Goal: Task Accomplishment & Management: Complete application form

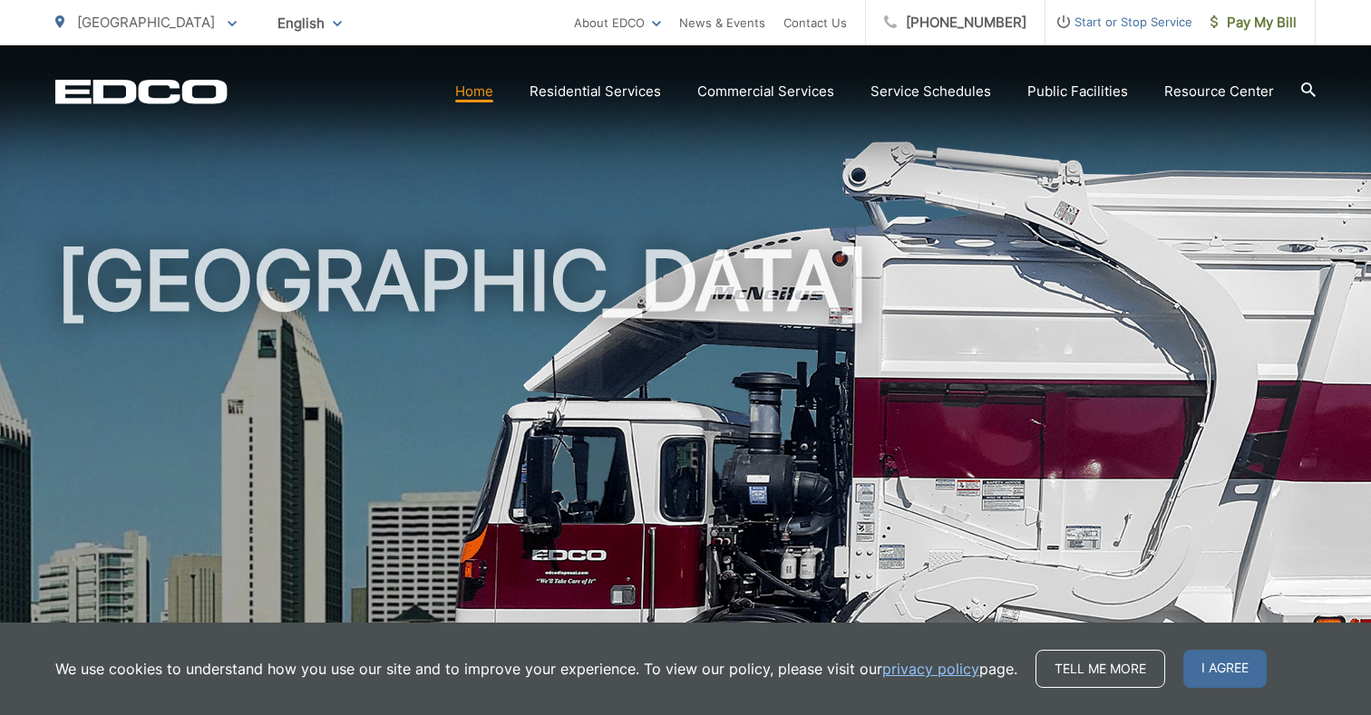
drag, startPoint x: 1246, startPoint y: 663, endPoint x: 1193, endPoint y: 595, distance: 86.5
click at [1246, 663] on span "I agree" at bounding box center [1224, 669] width 83 height 38
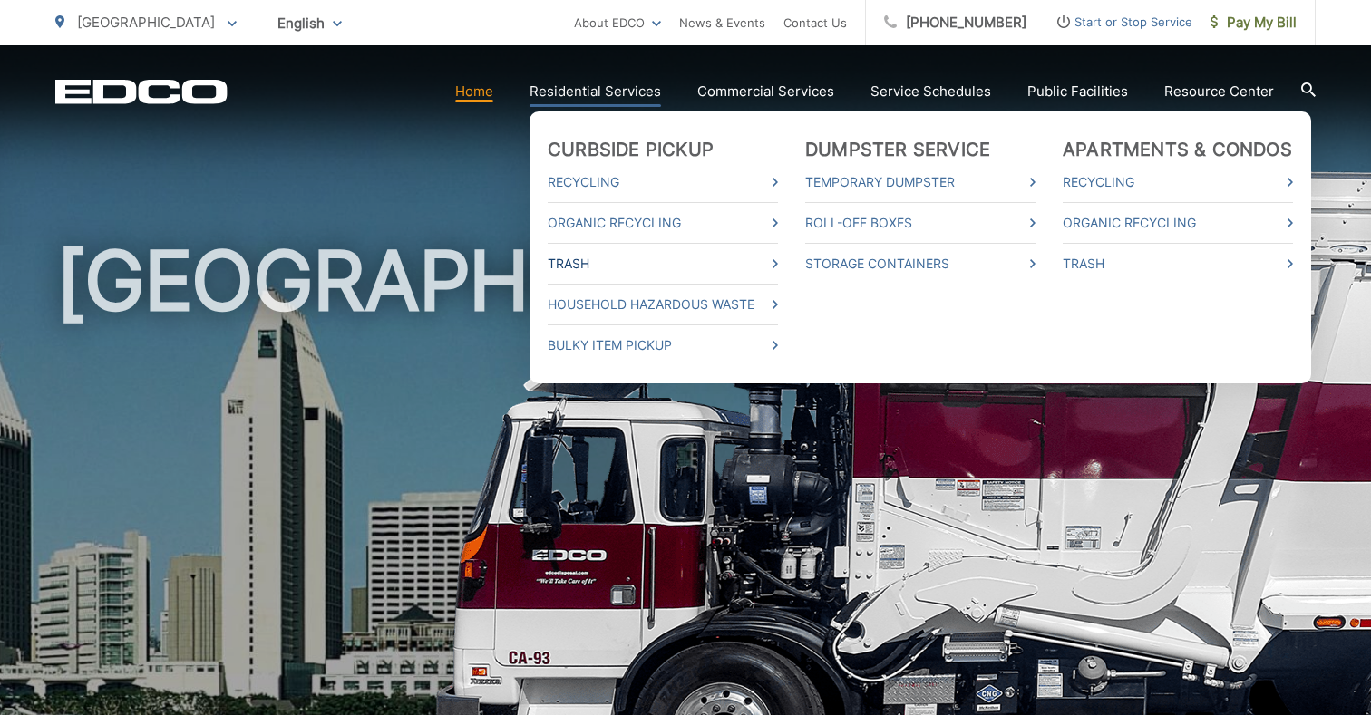
click at [776, 259] on link "Trash" at bounding box center [663, 264] width 230 height 22
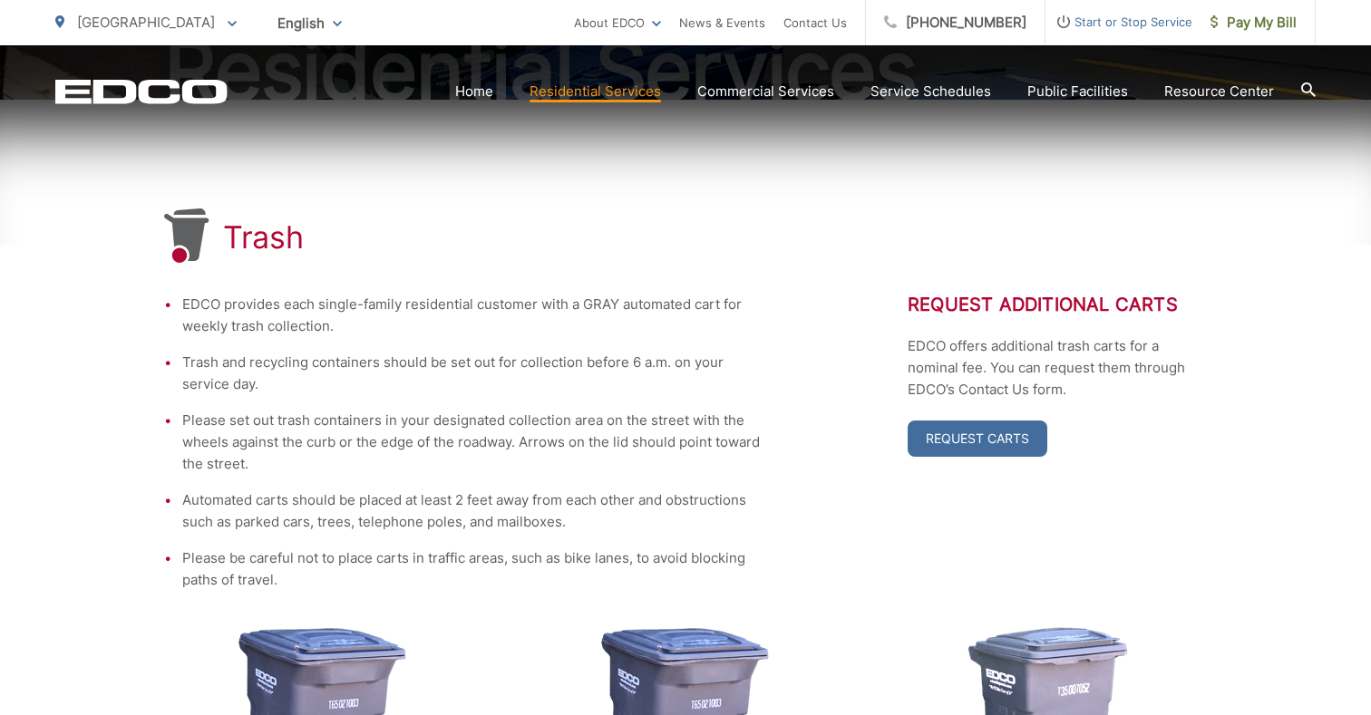
scroll to position [444, 0]
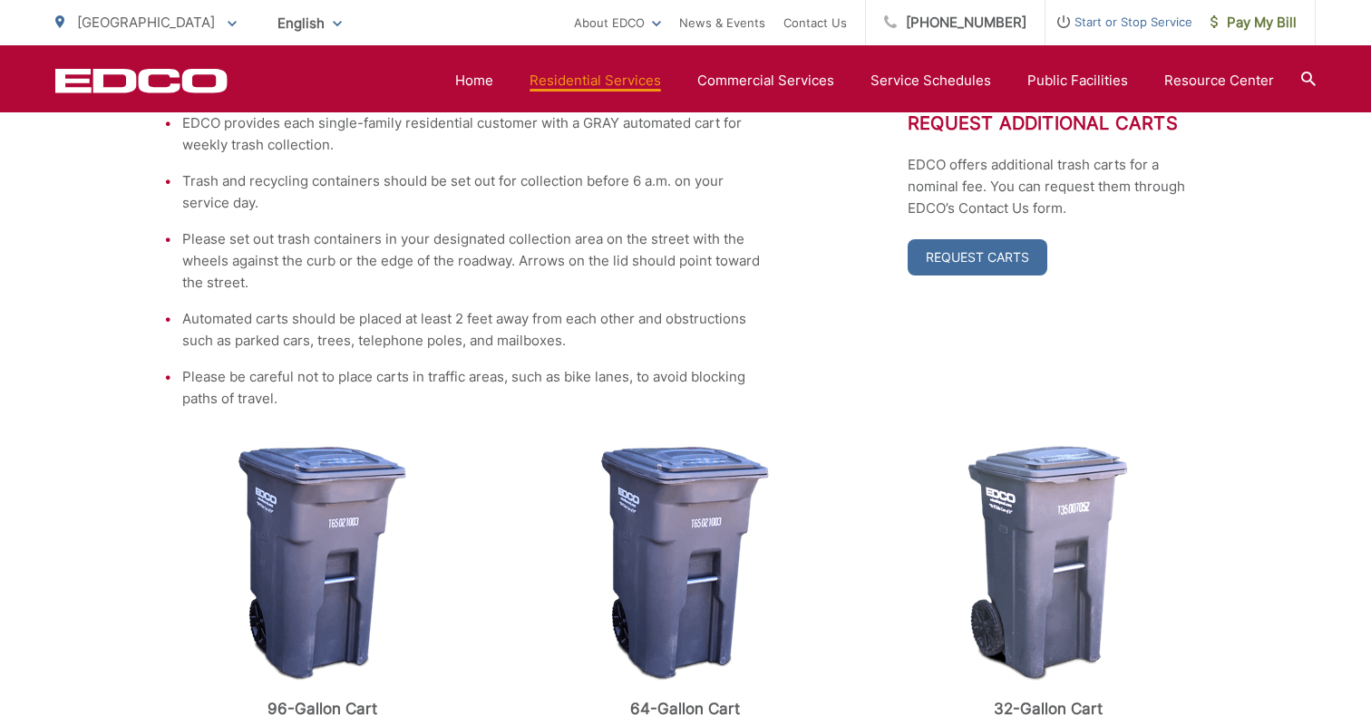
click at [751, 145] on li "EDCO provides each single-family residential customer with a GRAY automated car…" at bounding box center [472, 134] width 580 height 44
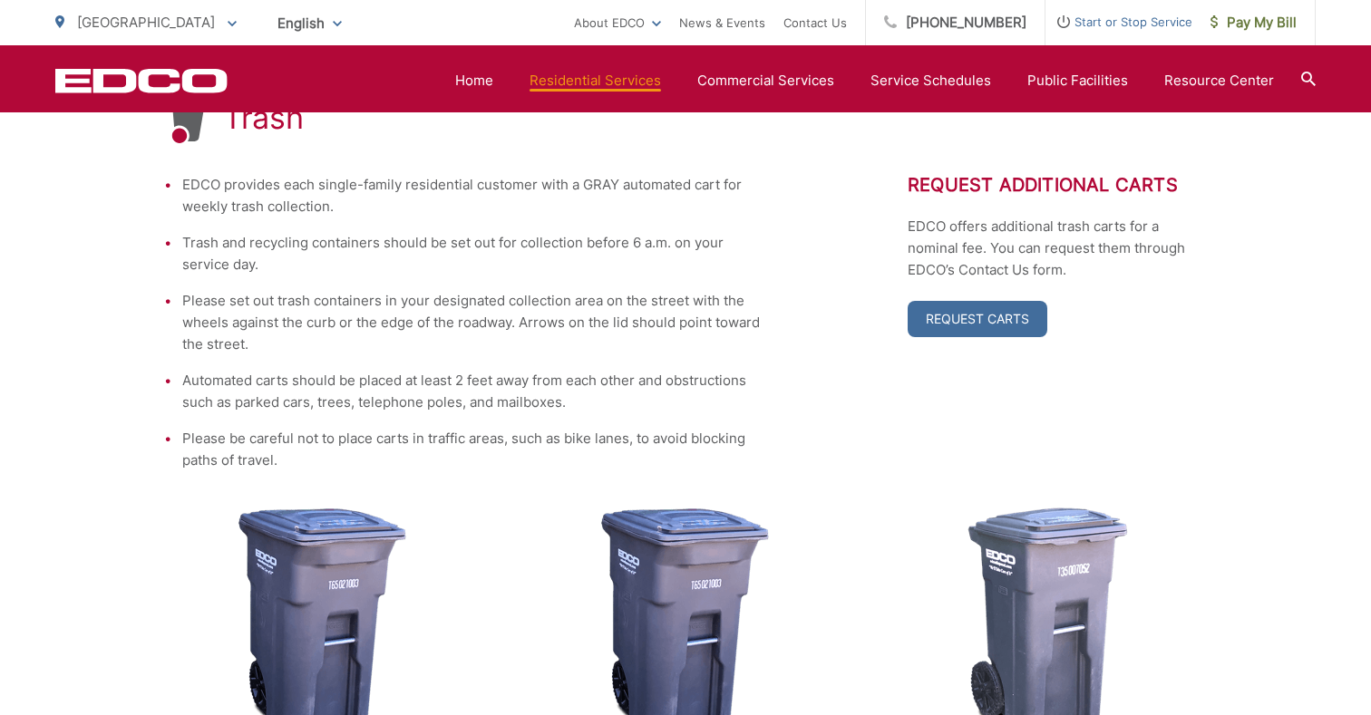
scroll to position [924, 0]
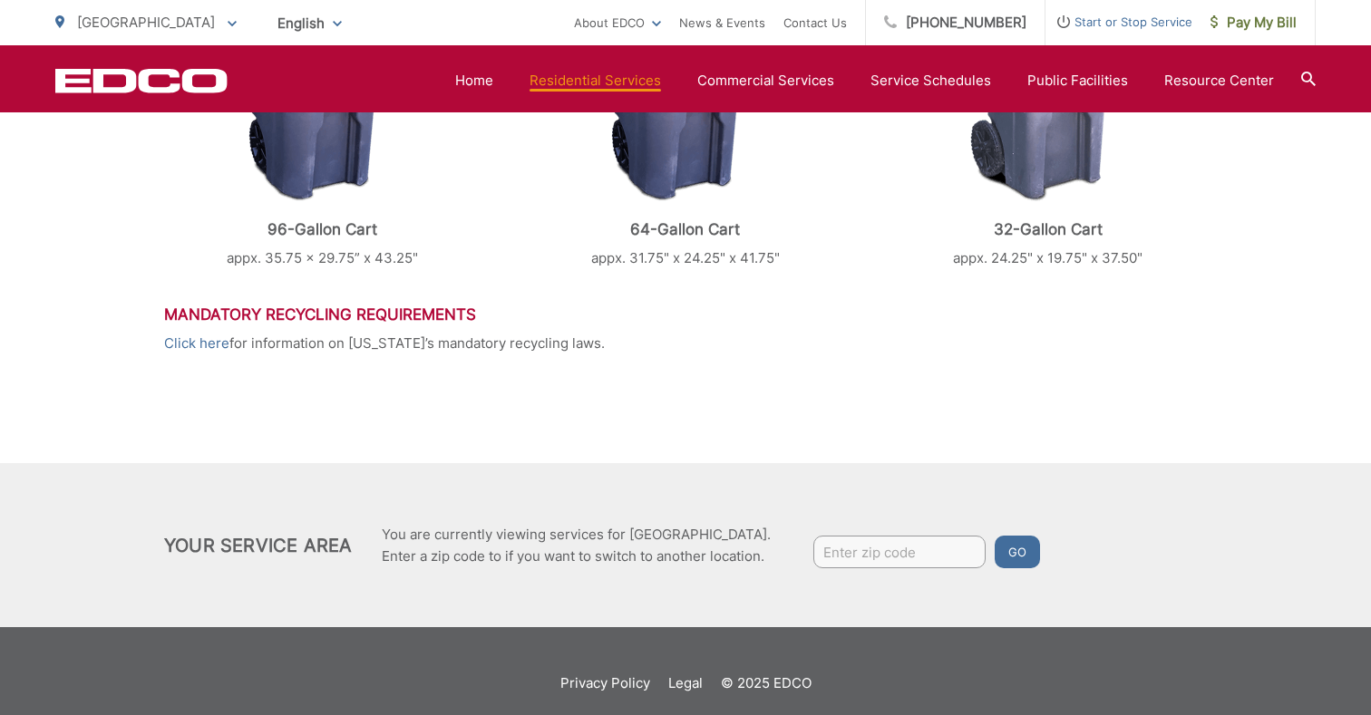
click at [899, 551] on input "Enter zip code" at bounding box center [899, 552] width 172 height 33
type input "92105"
click at [994, 536] on button "Go" at bounding box center [1016, 552] width 45 height 33
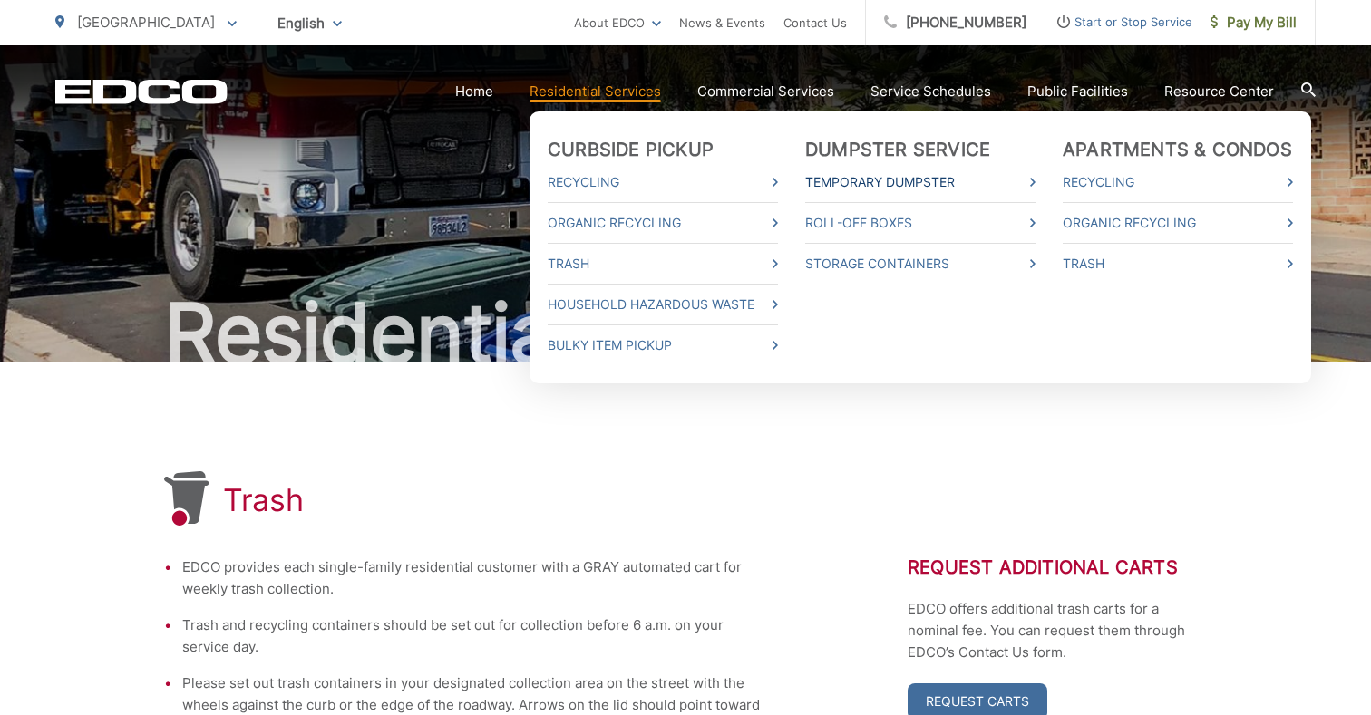
click at [1029, 176] on link "Temporary Dumpster" at bounding box center [920, 182] width 230 height 22
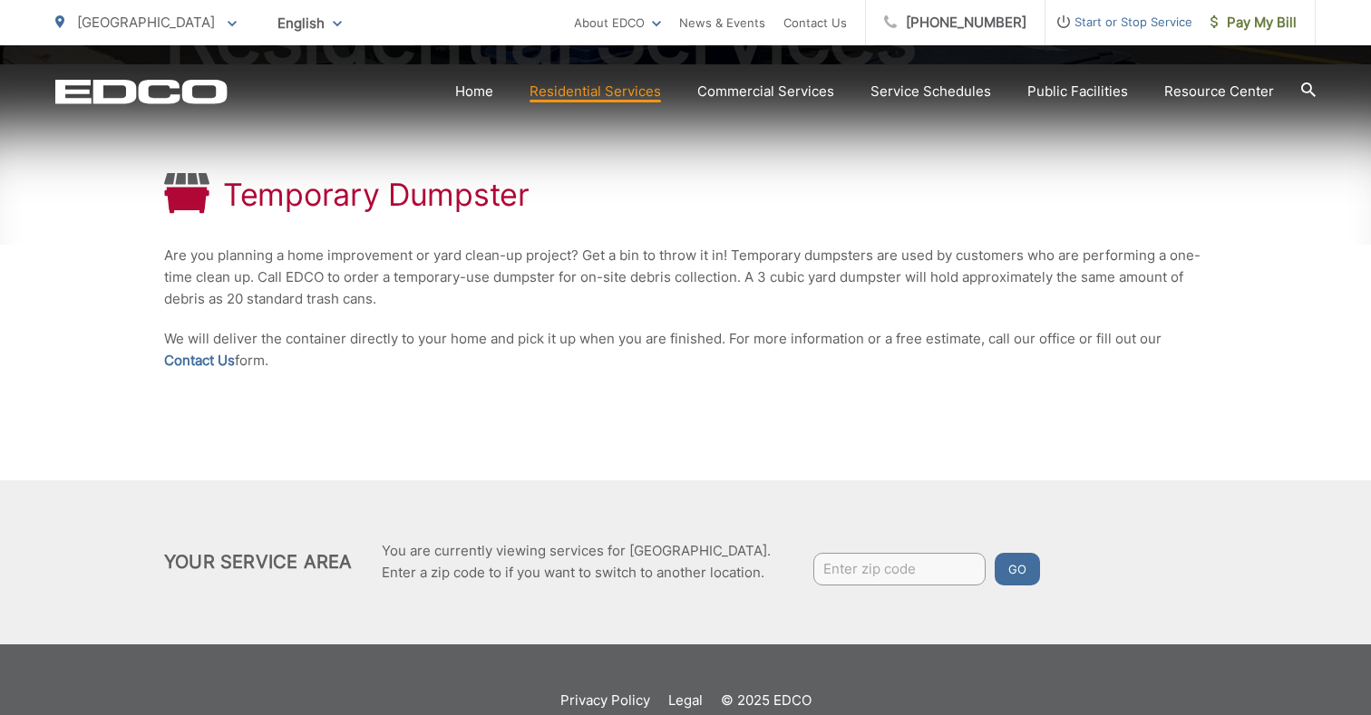
scroll to position [330, 0]
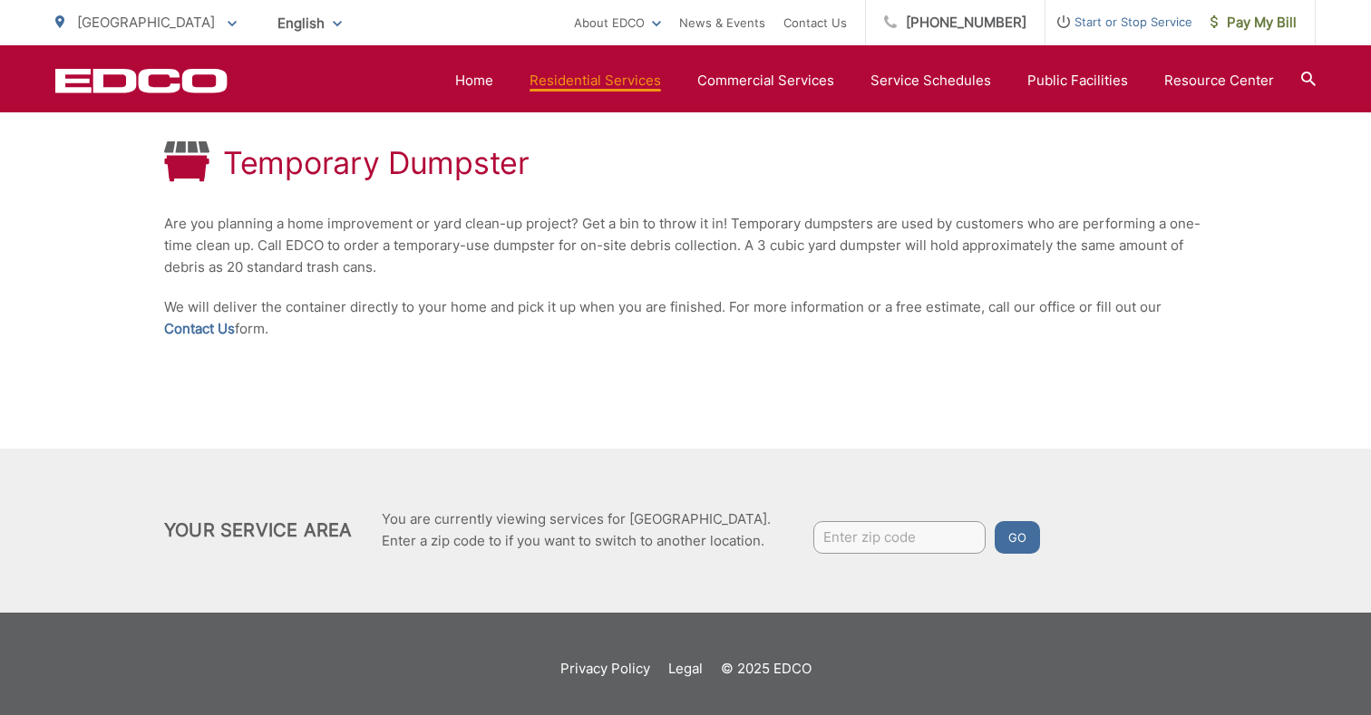
click at [883, 540] on input "Enter zip code" at bounding box center [899, 537] width 172 height 33
type input "92105"
click at [1015, 539] on button "Go" at bounding box center [1016, 537] width 45 height 33
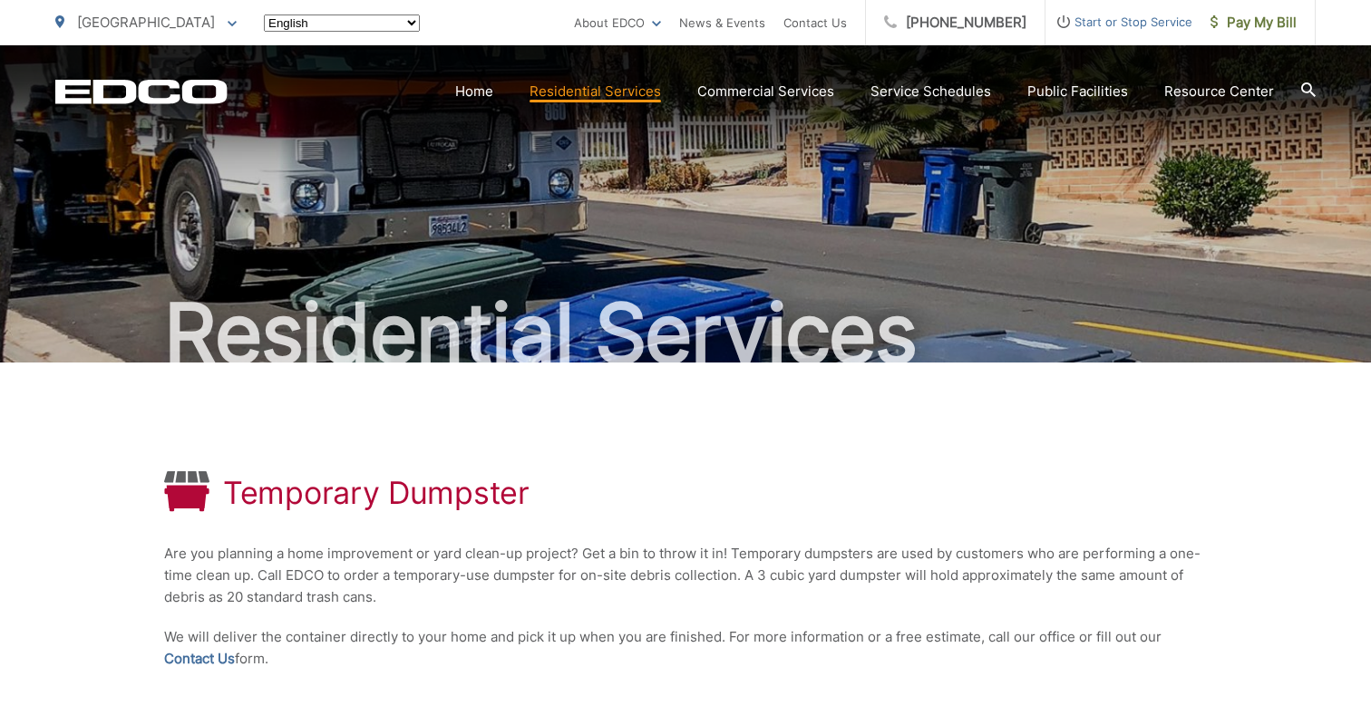
click at [902, 535] on html "Home Back Home Residential Services Curbside Pickup Recycling Organic Recycling…" at bounding box center [685, 357] width 1371 height 715
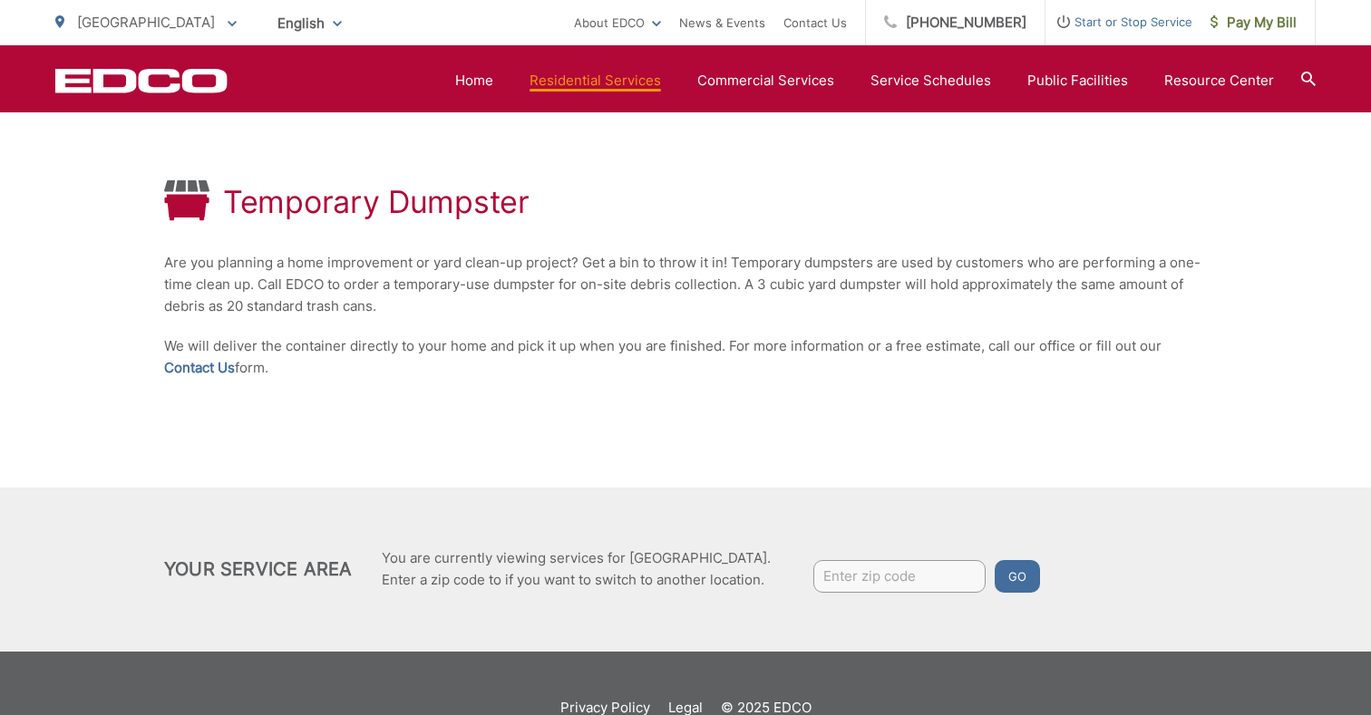
scroll to position [339, 0]
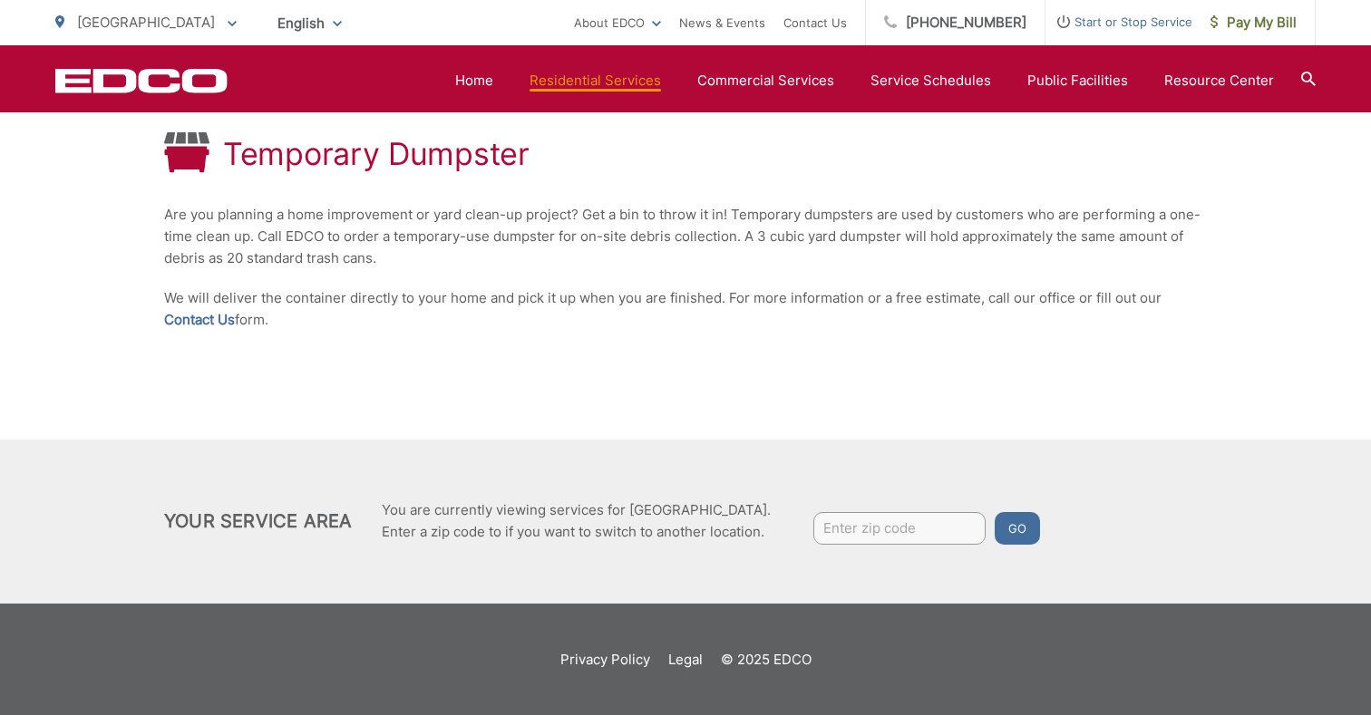
click at [909, 523] on input "Enter zip code" at bounding box center [899, 528] width 172 height 33
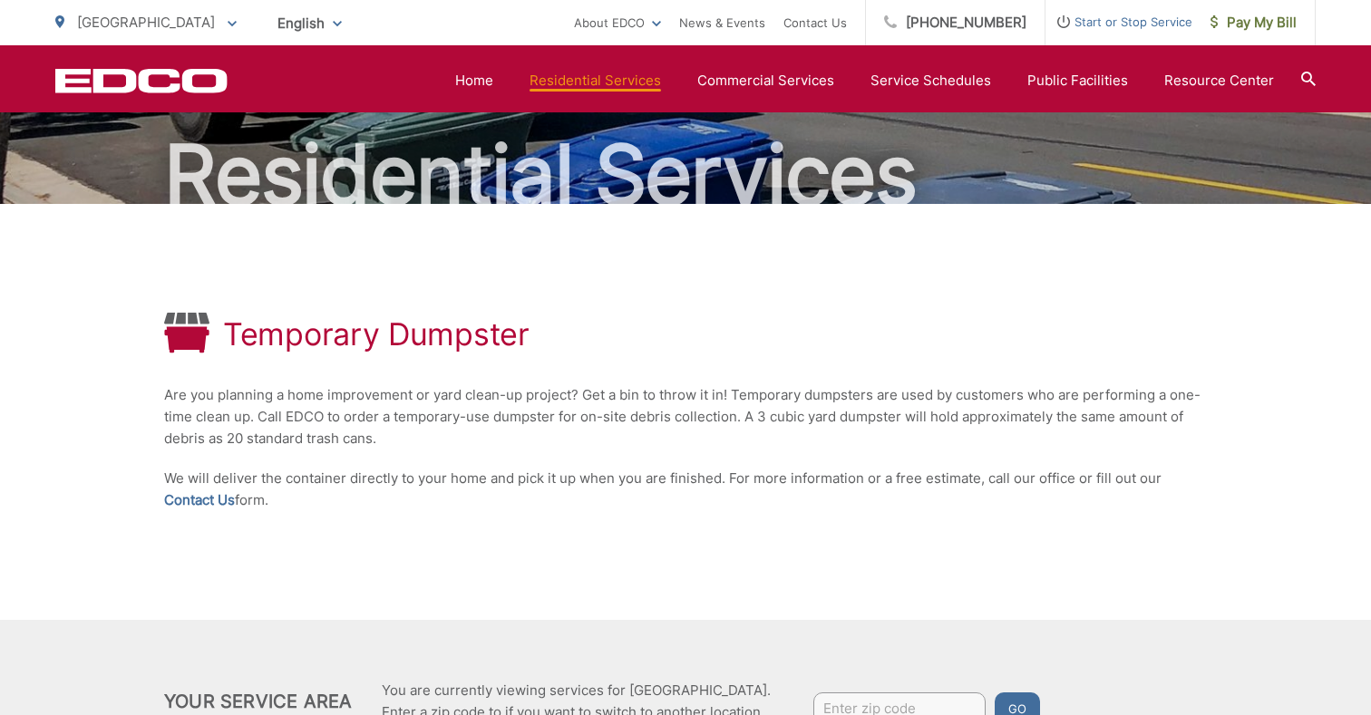
scroll to position [0, 0]
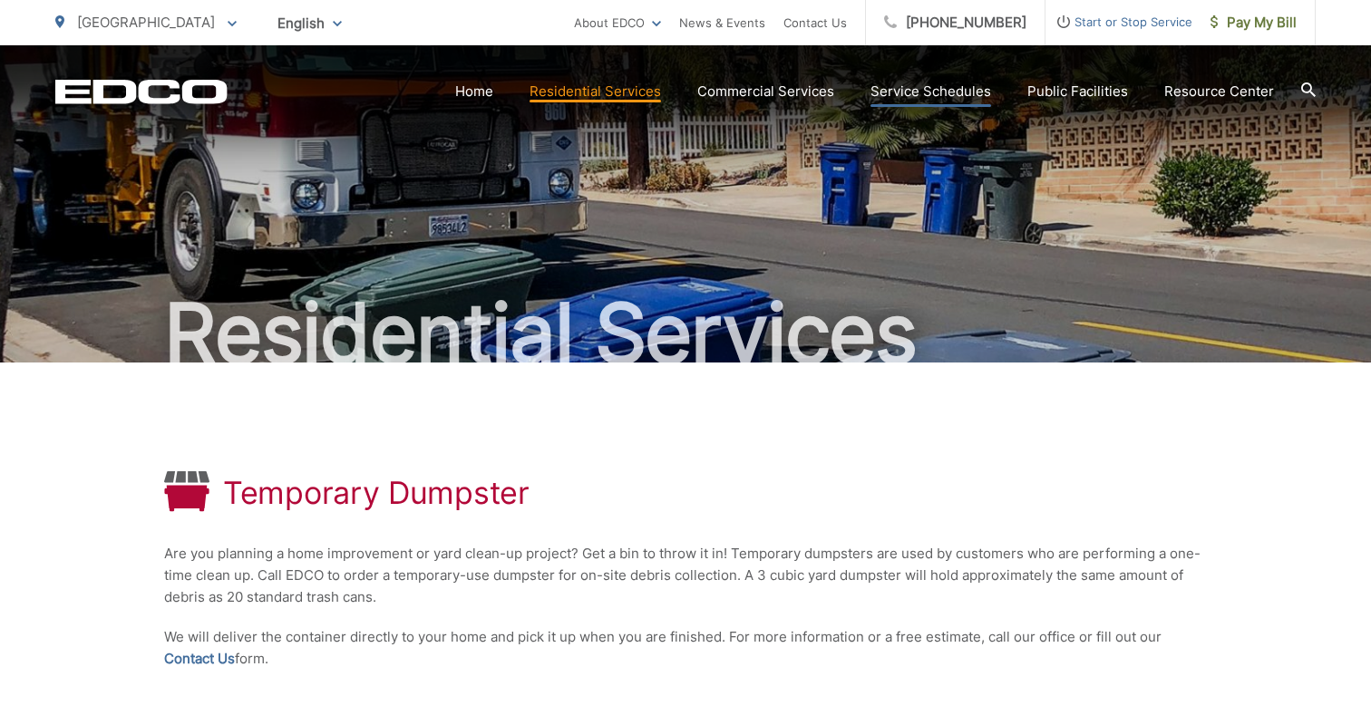
click at [916, 91] on link "Service Schedules" at bounding box center [930, 92] width 121 height 22
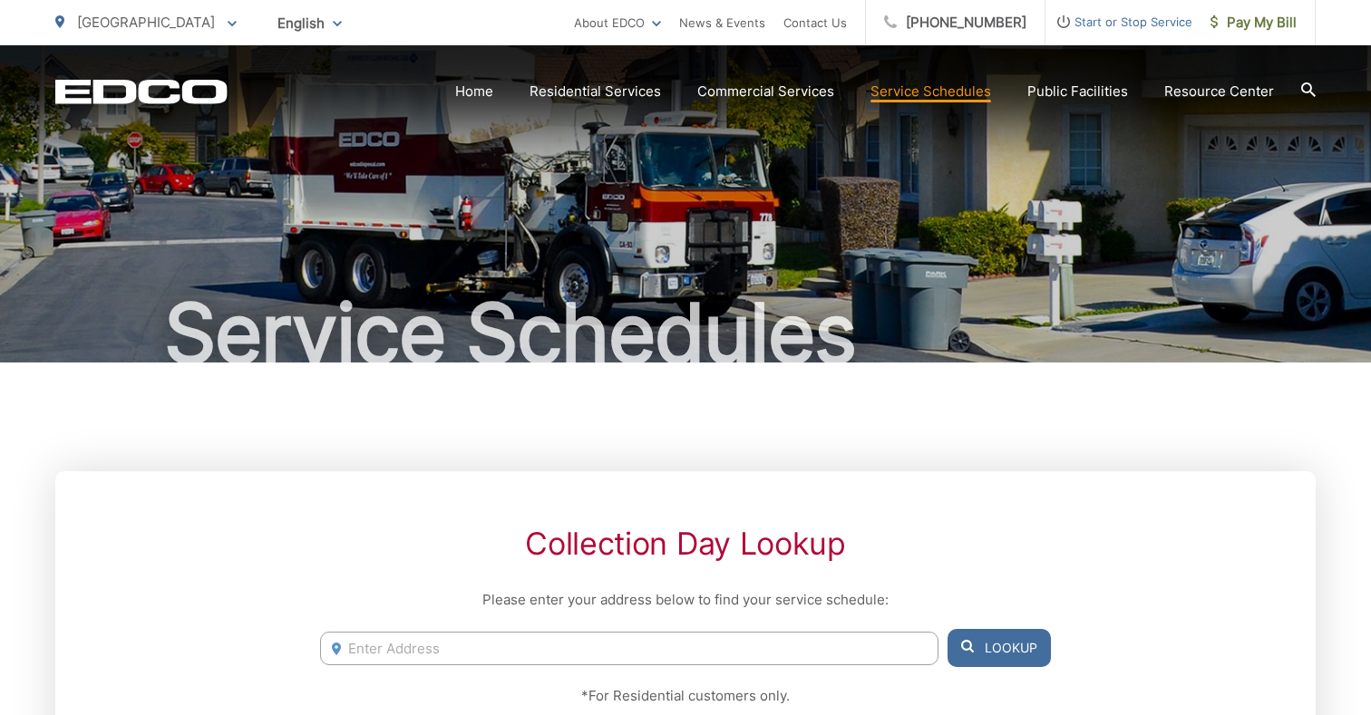
click at [1120, 18] on span "Start or Stop Service" at bounding box center [1118, 22] width 147 height 22
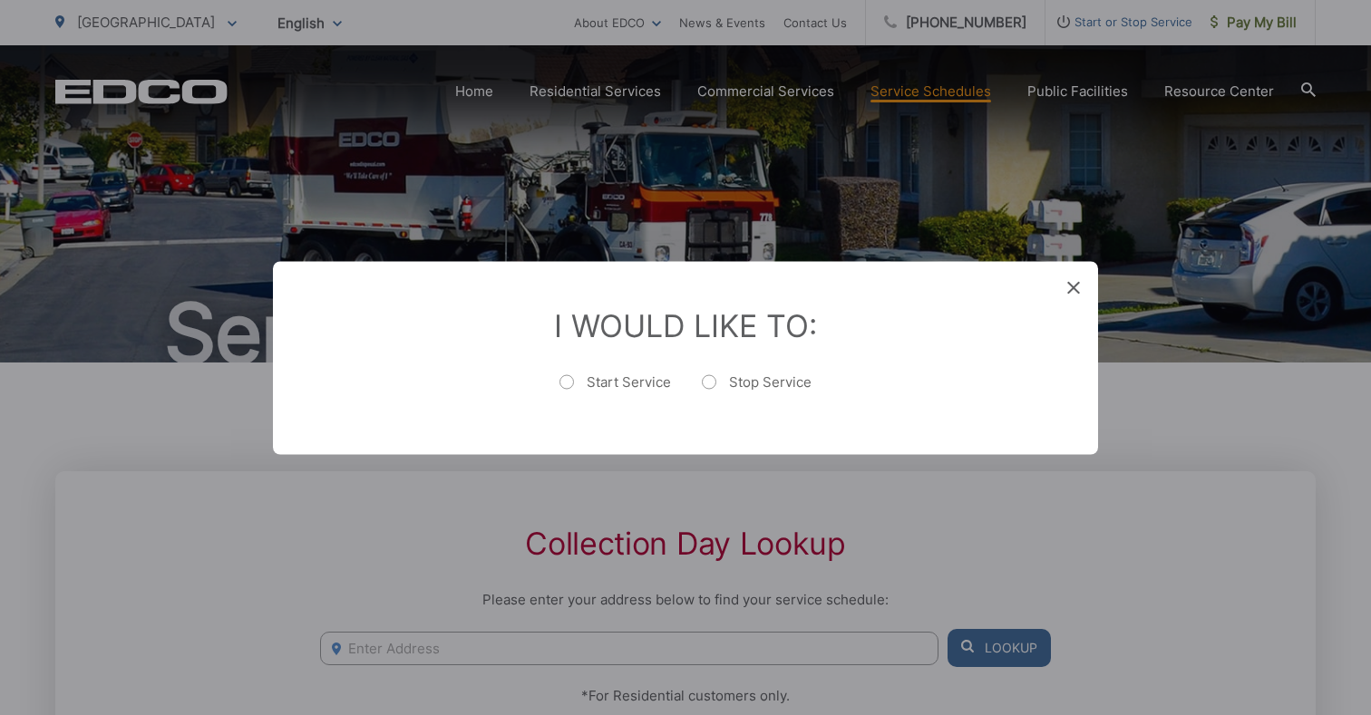
click at [614, 376] on label "Start Service" at bounding box center [614, 391] width 111 height 36
radio input "true"
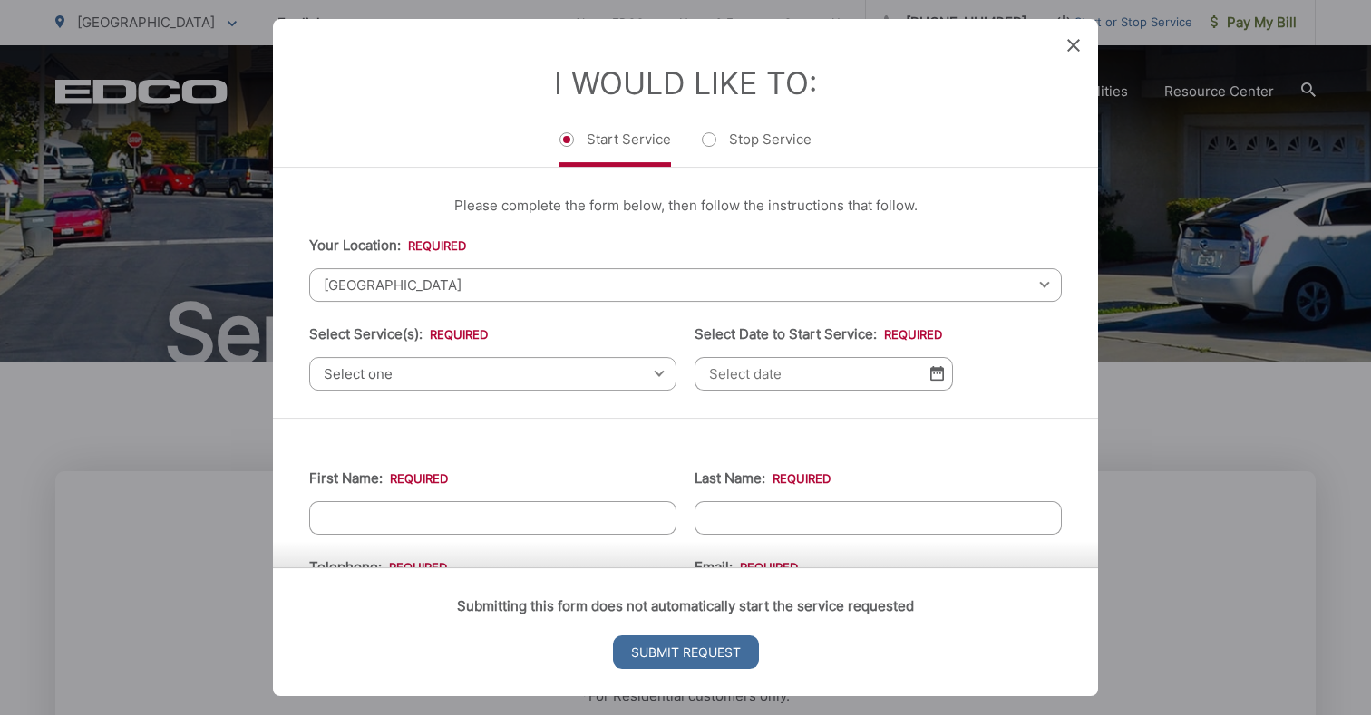
click at [547, 283] on span "[GEOGRAPHIC_DATA]" at bounding box center [685, 285] width 752 height 34
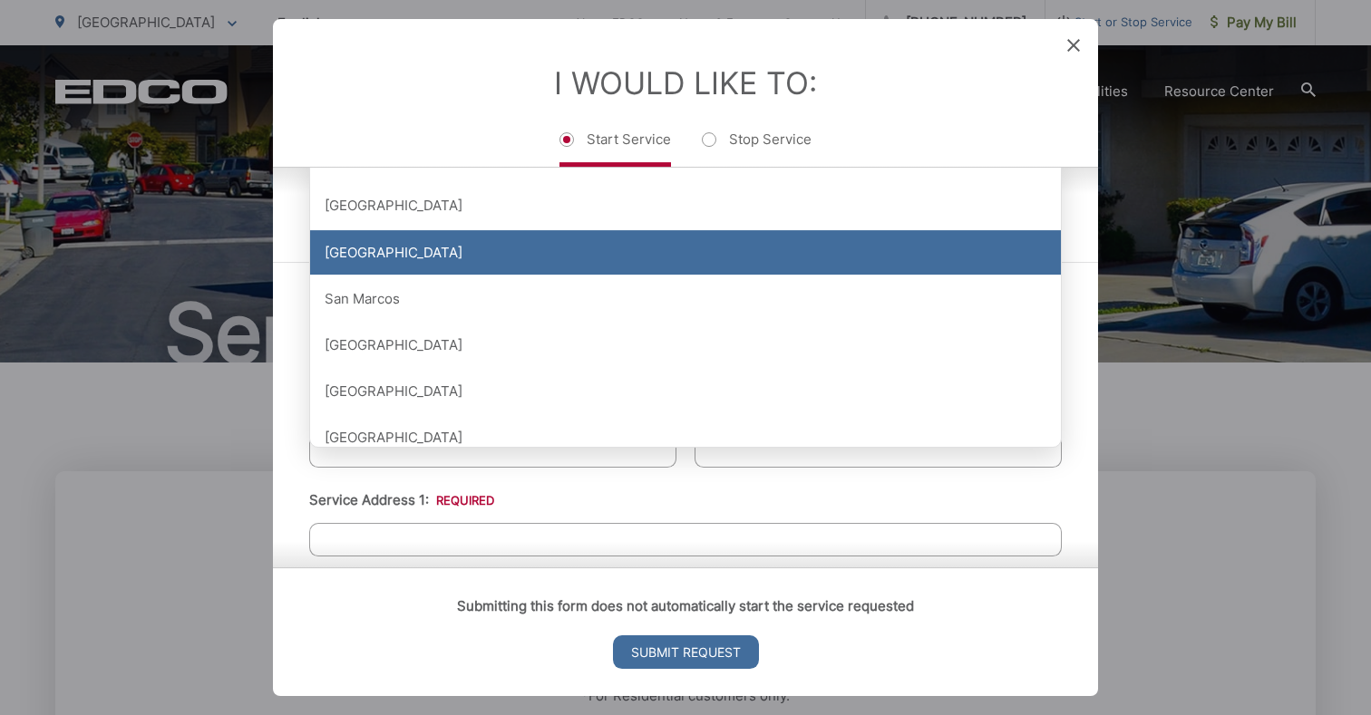
scroll to position [1963, 0]
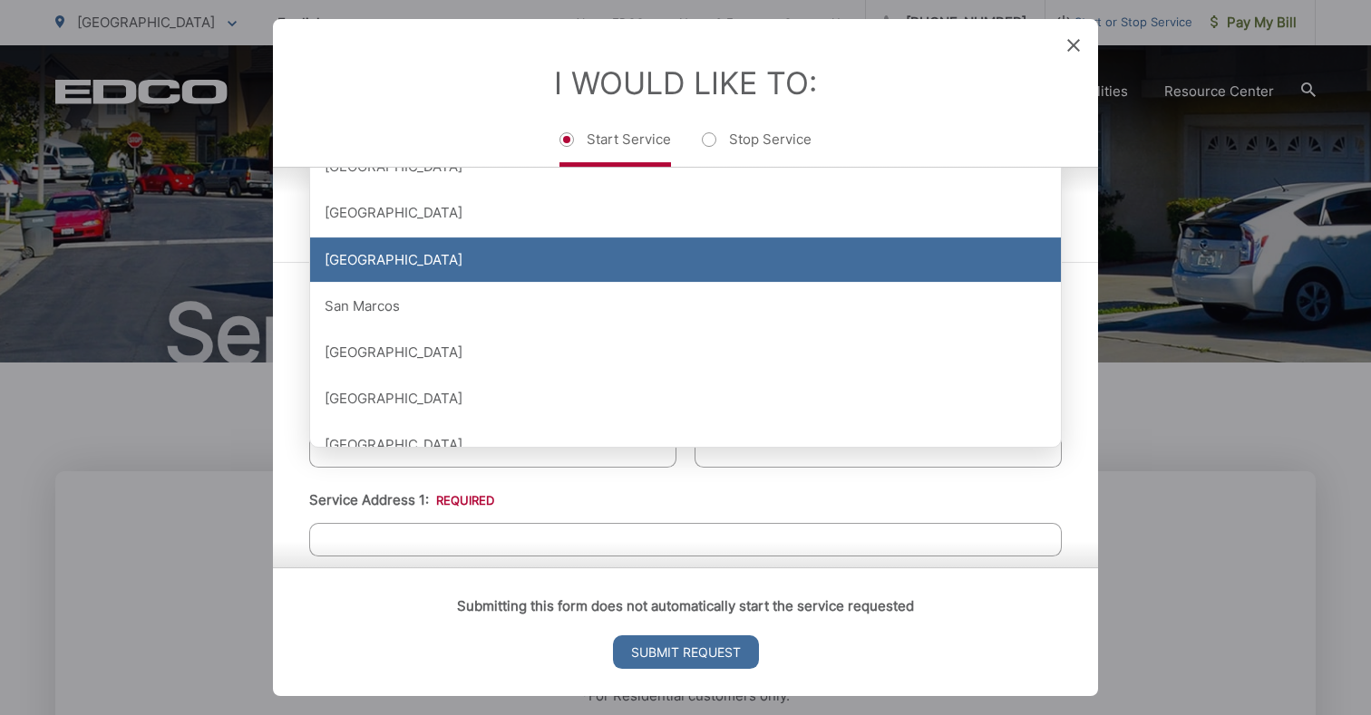
click at [345, 261] on div "[GEOGRAPHIC_DATA]" at bounding box center [685, 259] width 751 height 45
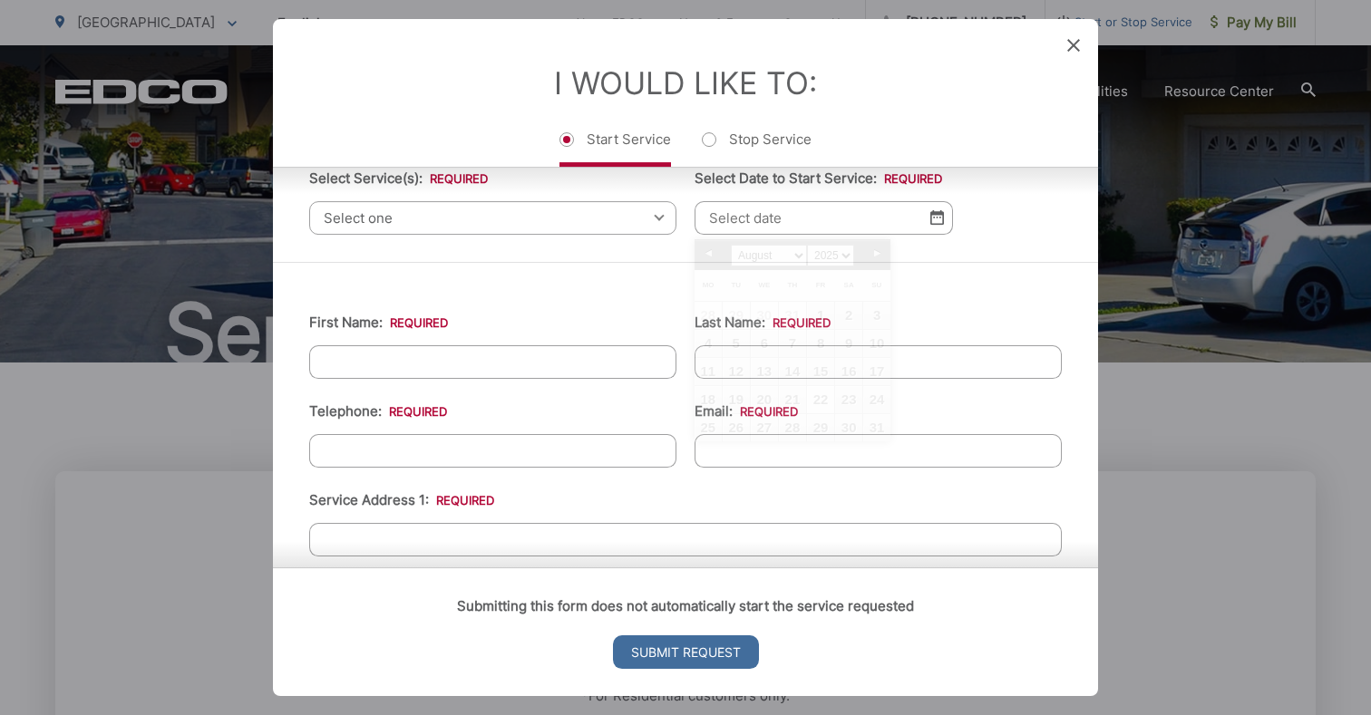
click at [804, 223] on input "Select Date to Start Service: *" at bounding box center [823, 218] width 258 height 34
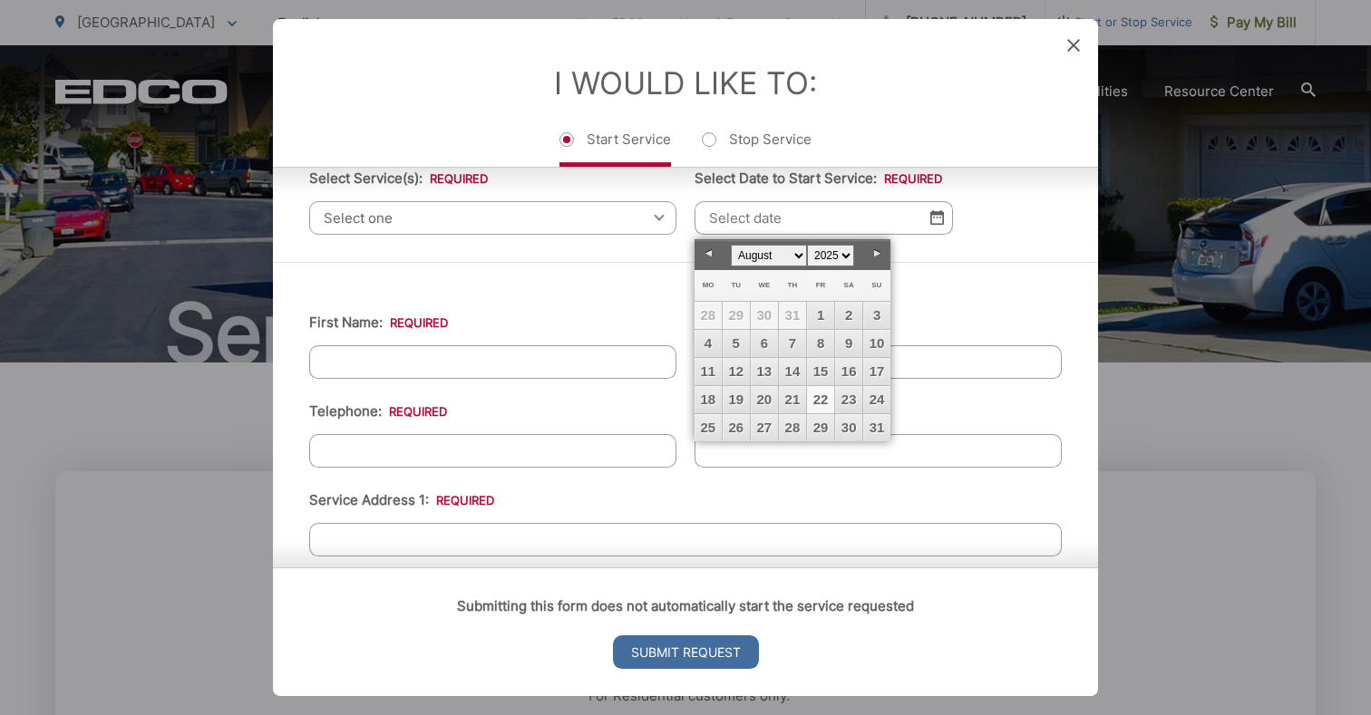
click at [767, 257] on select "January February March April May June July August September October November De…" at bounding box center [769, 256] width 76 height 22
click at [819, 313] on link "3" at bounding box center [820, 315] width 27 height 27
type input "10/03/2025"
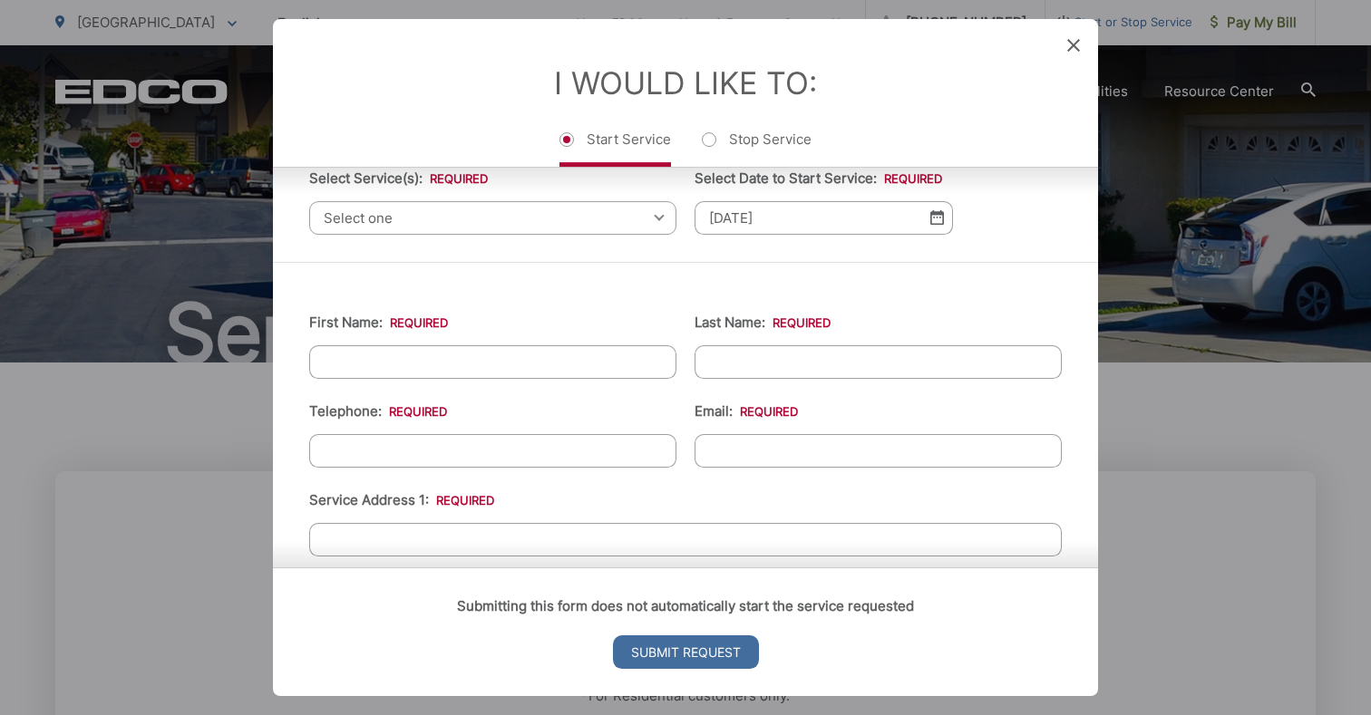
click at [548, 355] on input "First Name: *" at bounding box center [492, 362] width 367 height 34
type input "ERDOGAN"
type input "DEDE"
type input "(858) 761-1368"
click at [722, 456] on input "mnar.sd.realestate@gmail.com" at bounding box center [877, 451] width 367 height 34
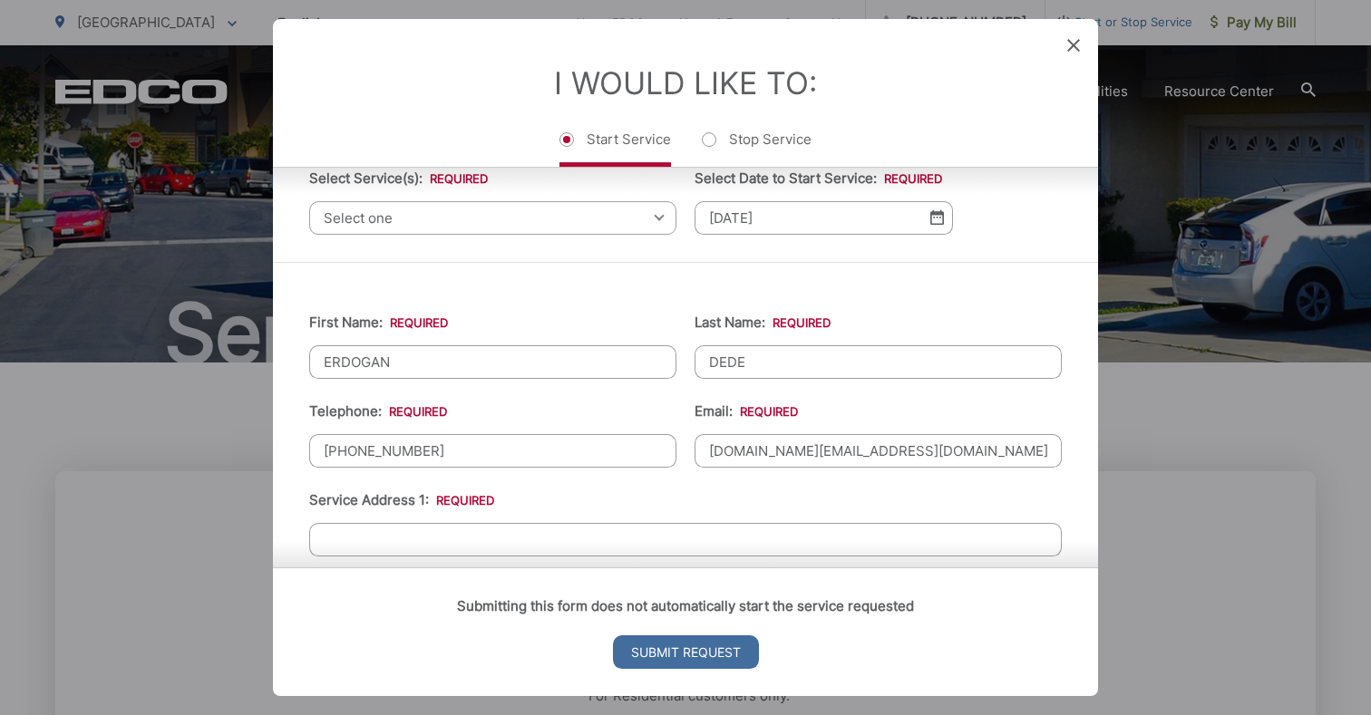
type input "nar.sd.realestate@gmail.com"
click at [691, 538] on input "Service Address 1: *" at bounding box center [685, 540] width 752 height 34
type input "3"
type input "4114-20 39th Street, San Diego, CA, 92103"
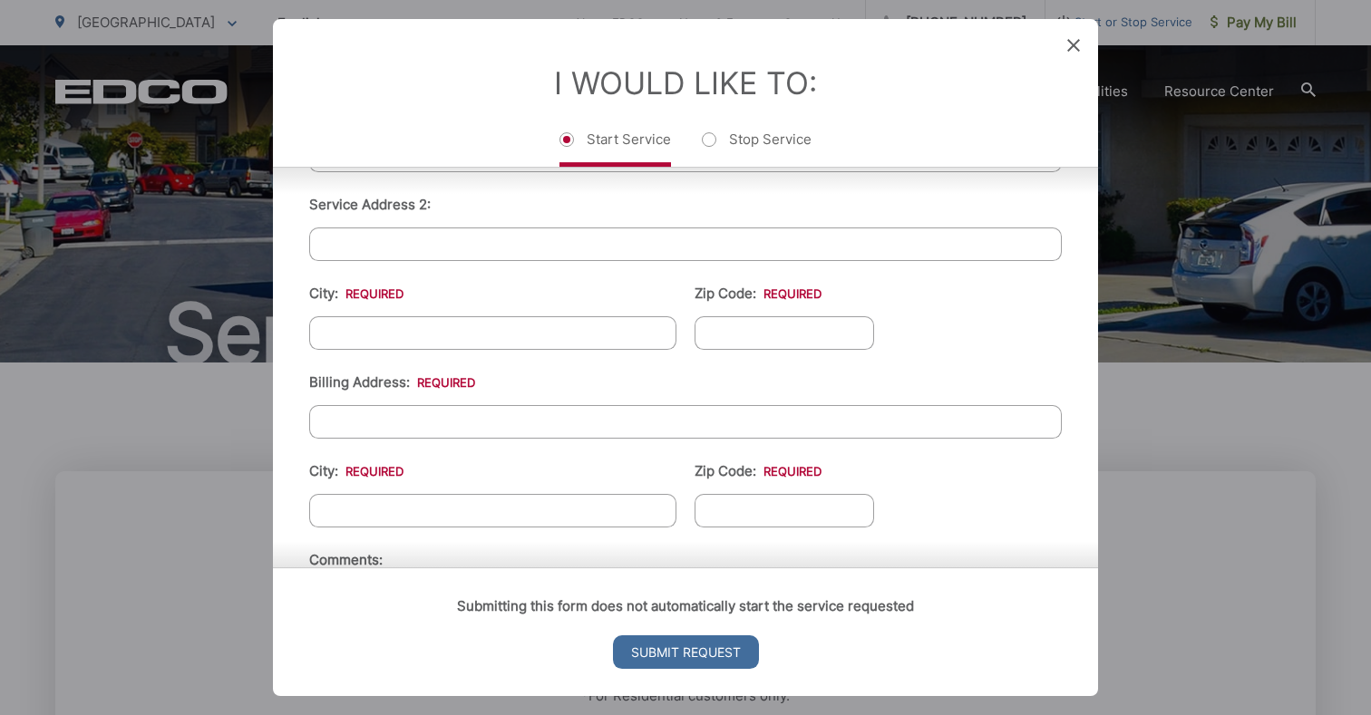
scroll to position [357, 0]
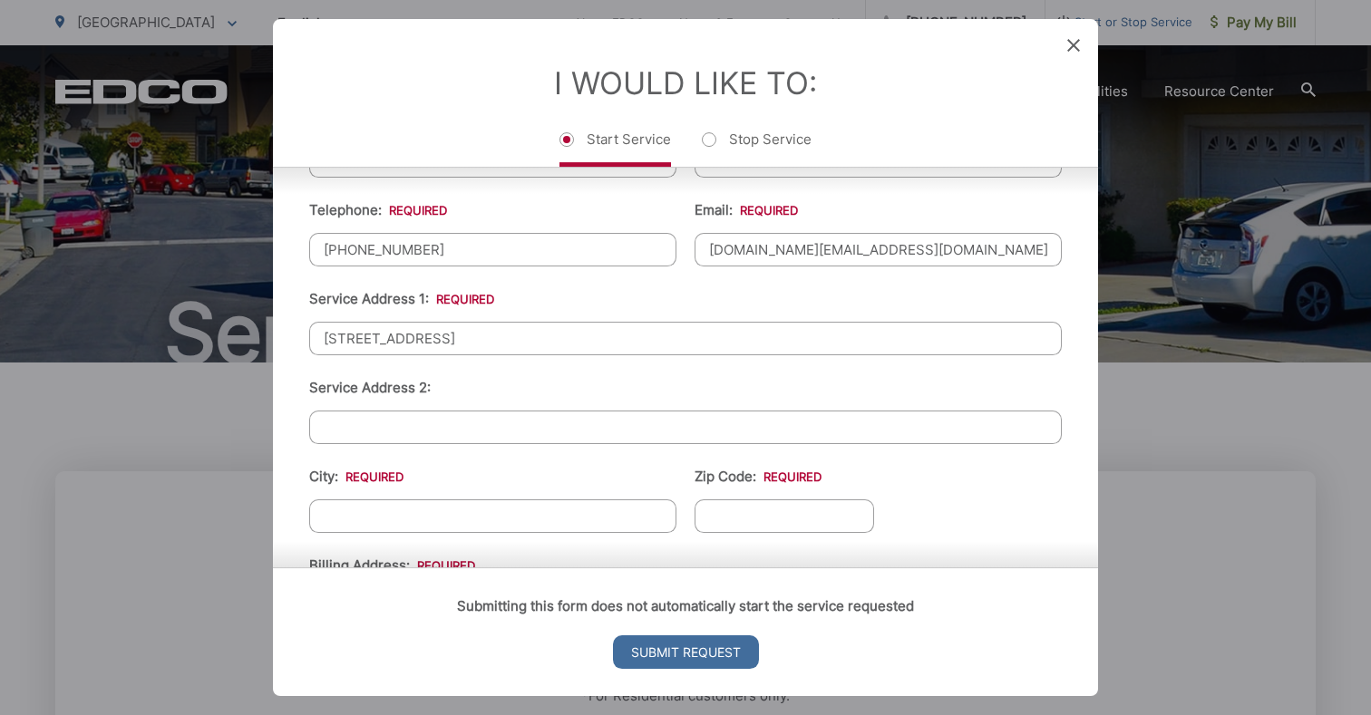
drag, startPoint x: 685, startPoint y: 341, endPoint x: 217, endPoint y: 331, distance: 468.8
click at [217, 331] on div "Entry Status None In Progress Completed None None In Progress Completed I Would…" at bounding box center [685, 357] width 1371 height 715
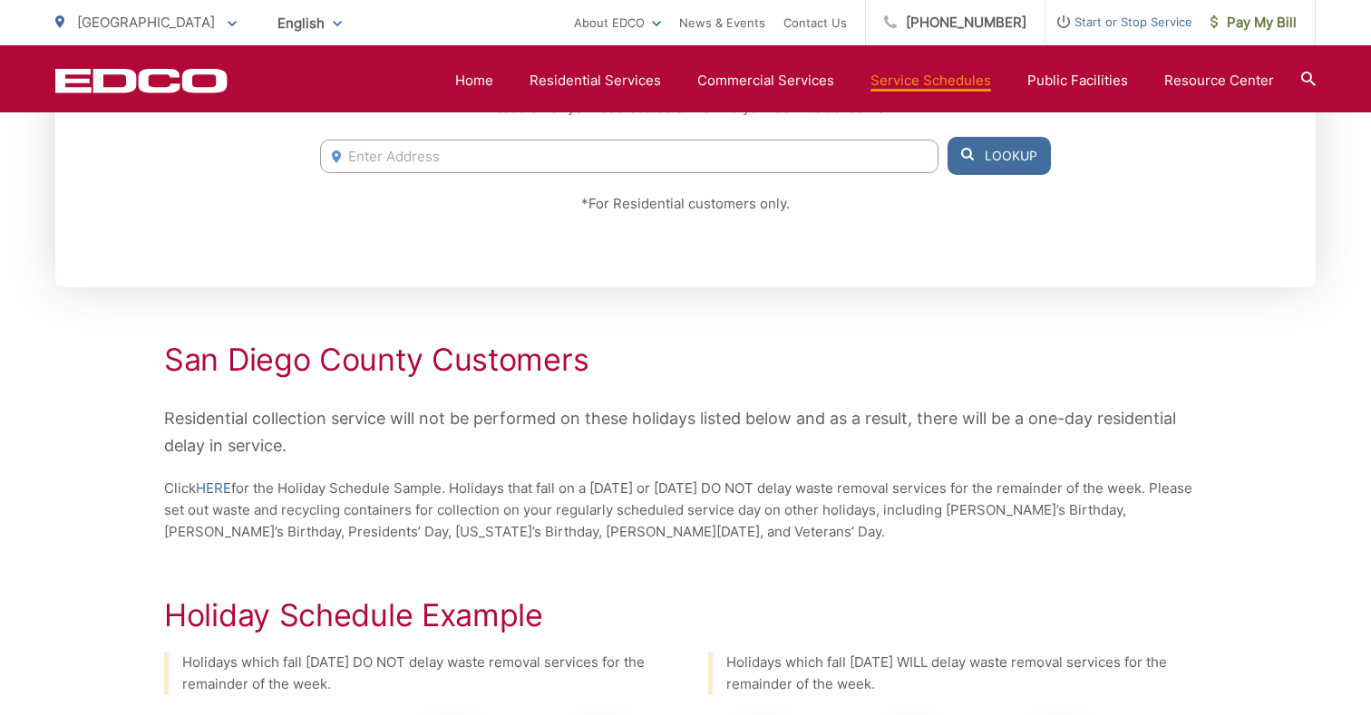
scroll to position [225, 0]
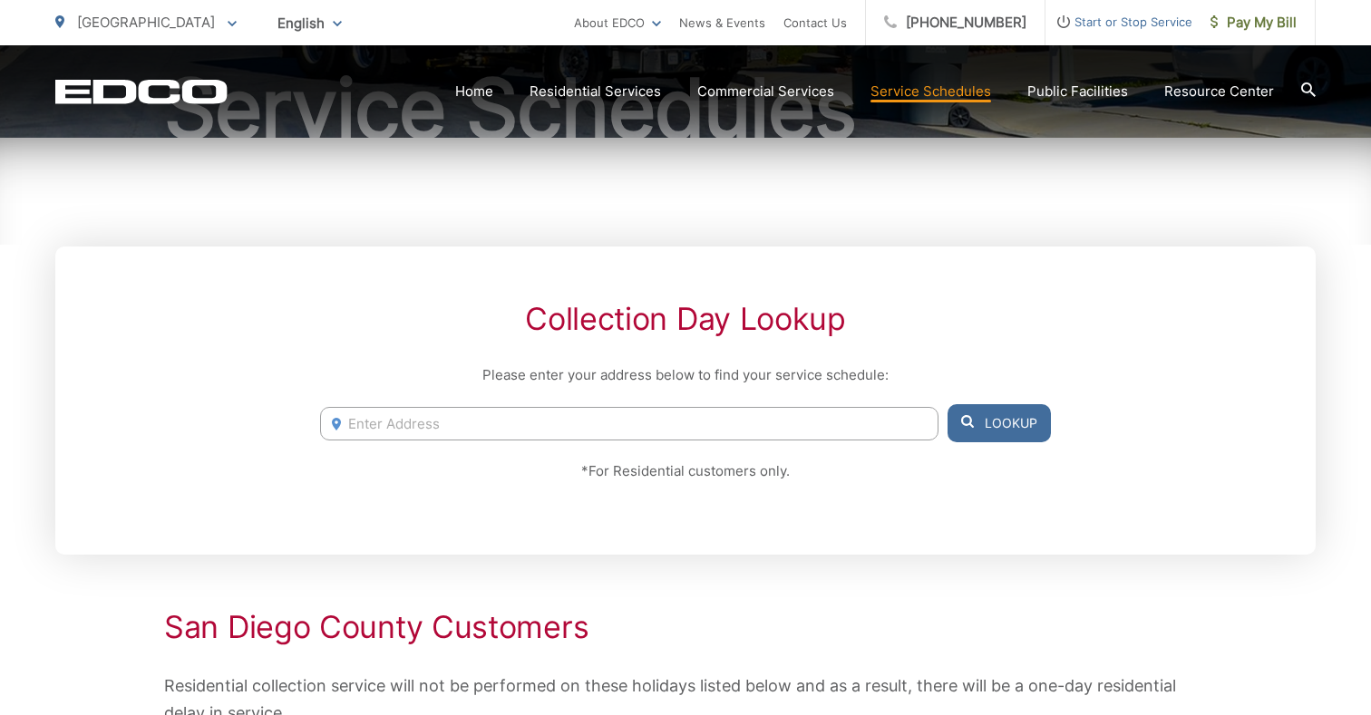
click at [601, 422] on input "Enter Address" at bounding box center [629, 424] width 618 height 34
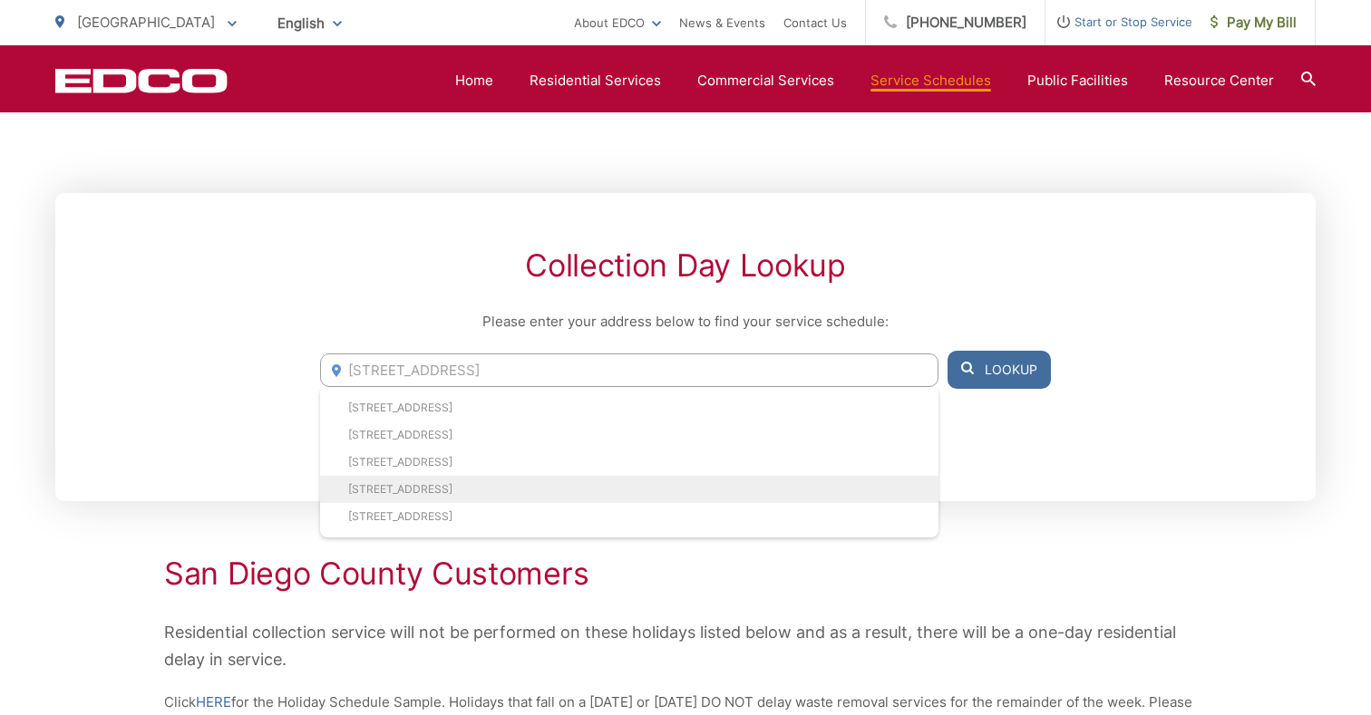
scroll to position [279, 0]
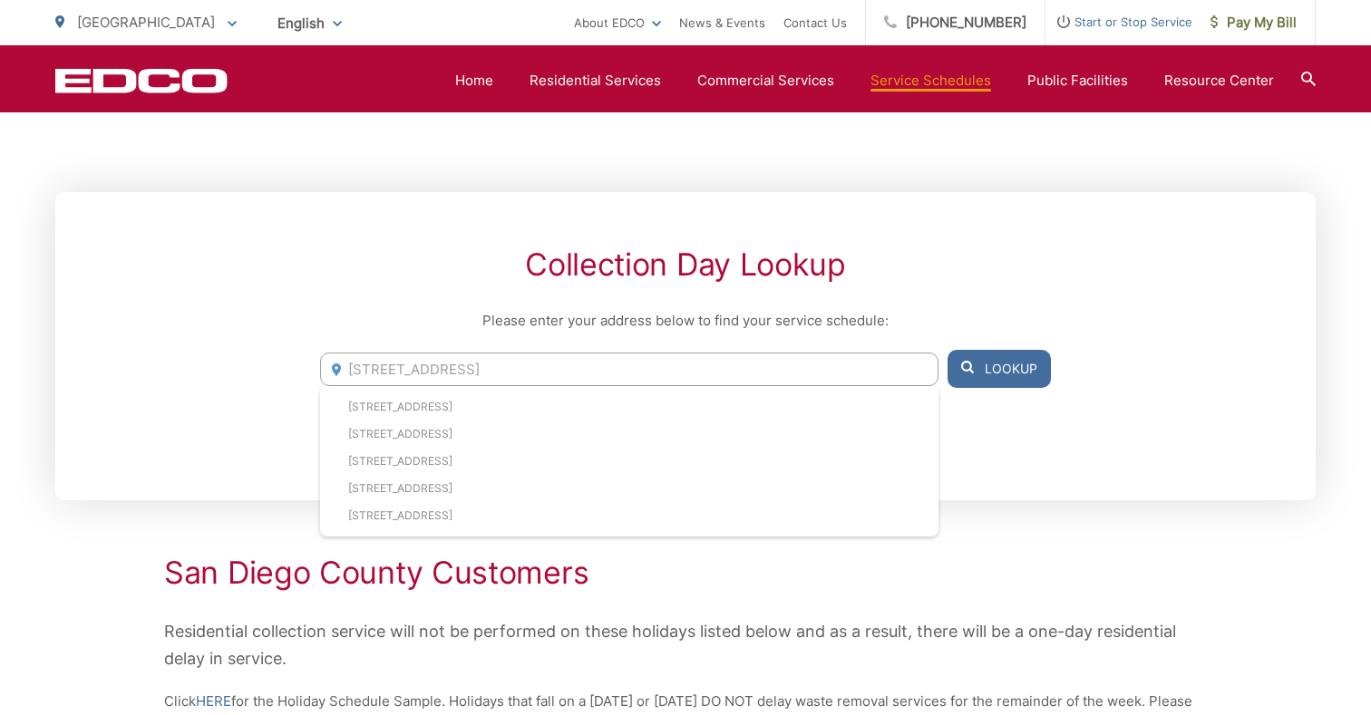
click at [377, 370] on input "4114 39TH ST" at bounding box center [629, 370] width 618 height 34
drag, startPoint x: 403, startPoint y: 367, endPoint x: 535, endPoint y: 428, distance: 144.8
click at [403, 367] on input "4114 39TH ST" at bounding box center [629, 370] width 618 height 34
click at [520, 373] on input "4114 39TH ST" at bounding box center [629, 370] width 618 height 34
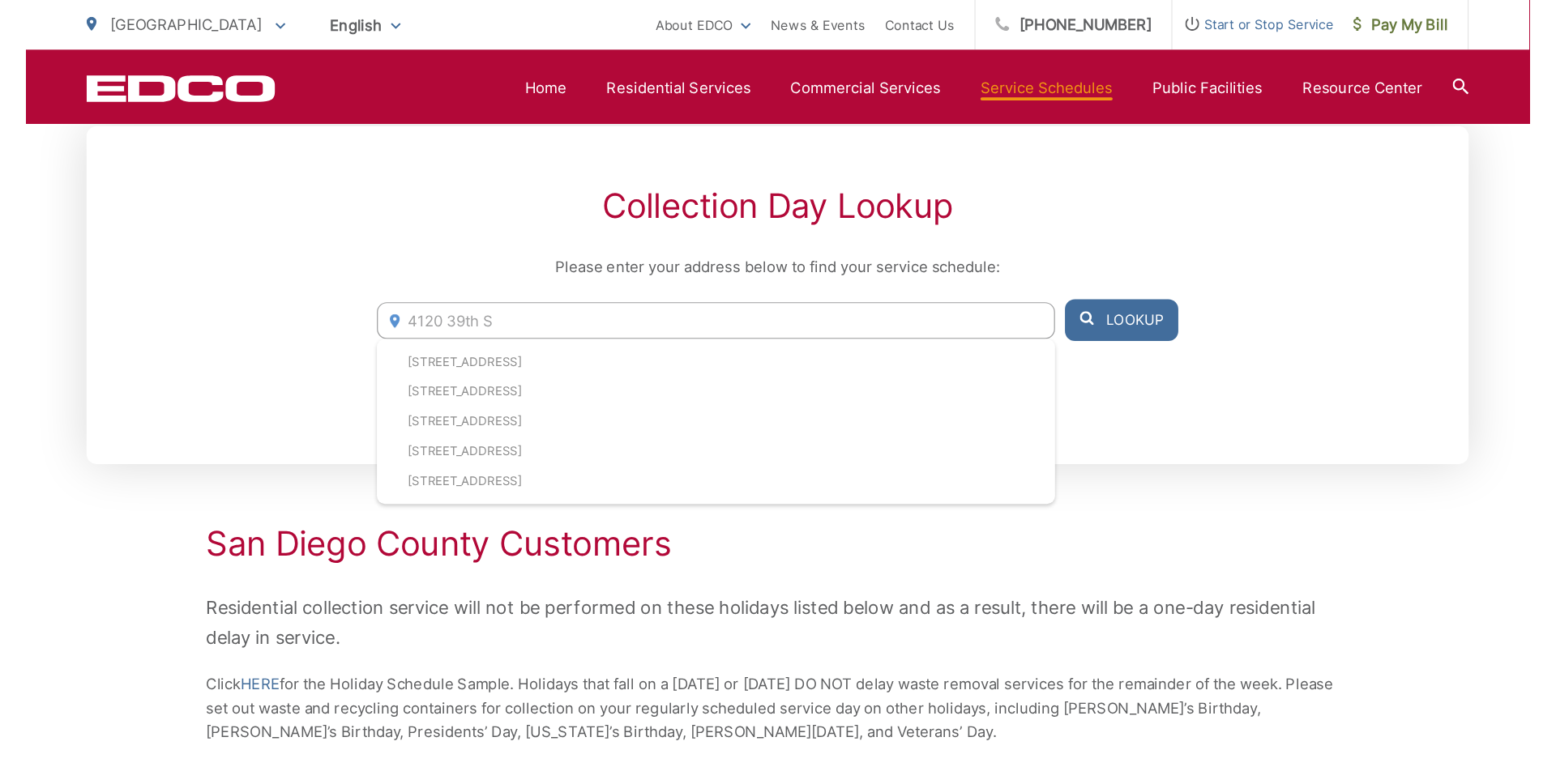
scroll to position [275, 0]
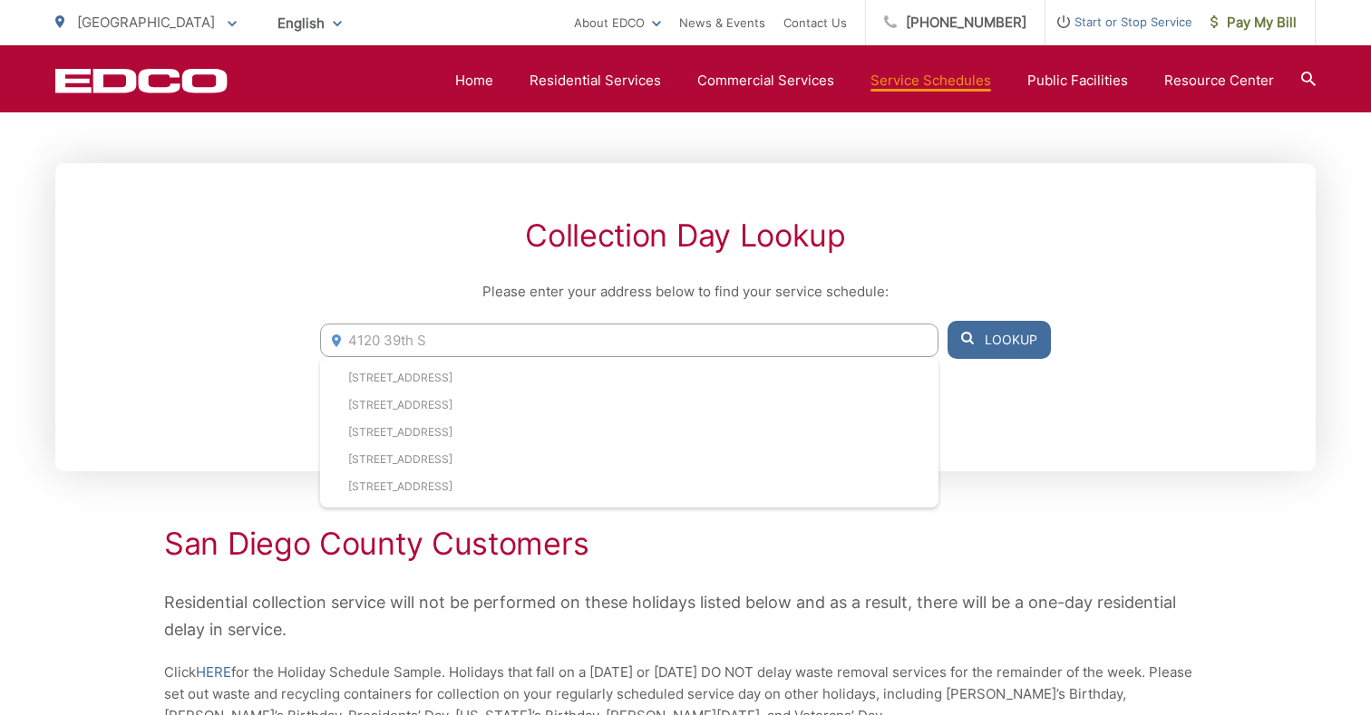
type input "4120 39th S"
click at [860, 230] on h2 "Collection Day Lookup" at bounding box center [685, 236] width 731 height 36
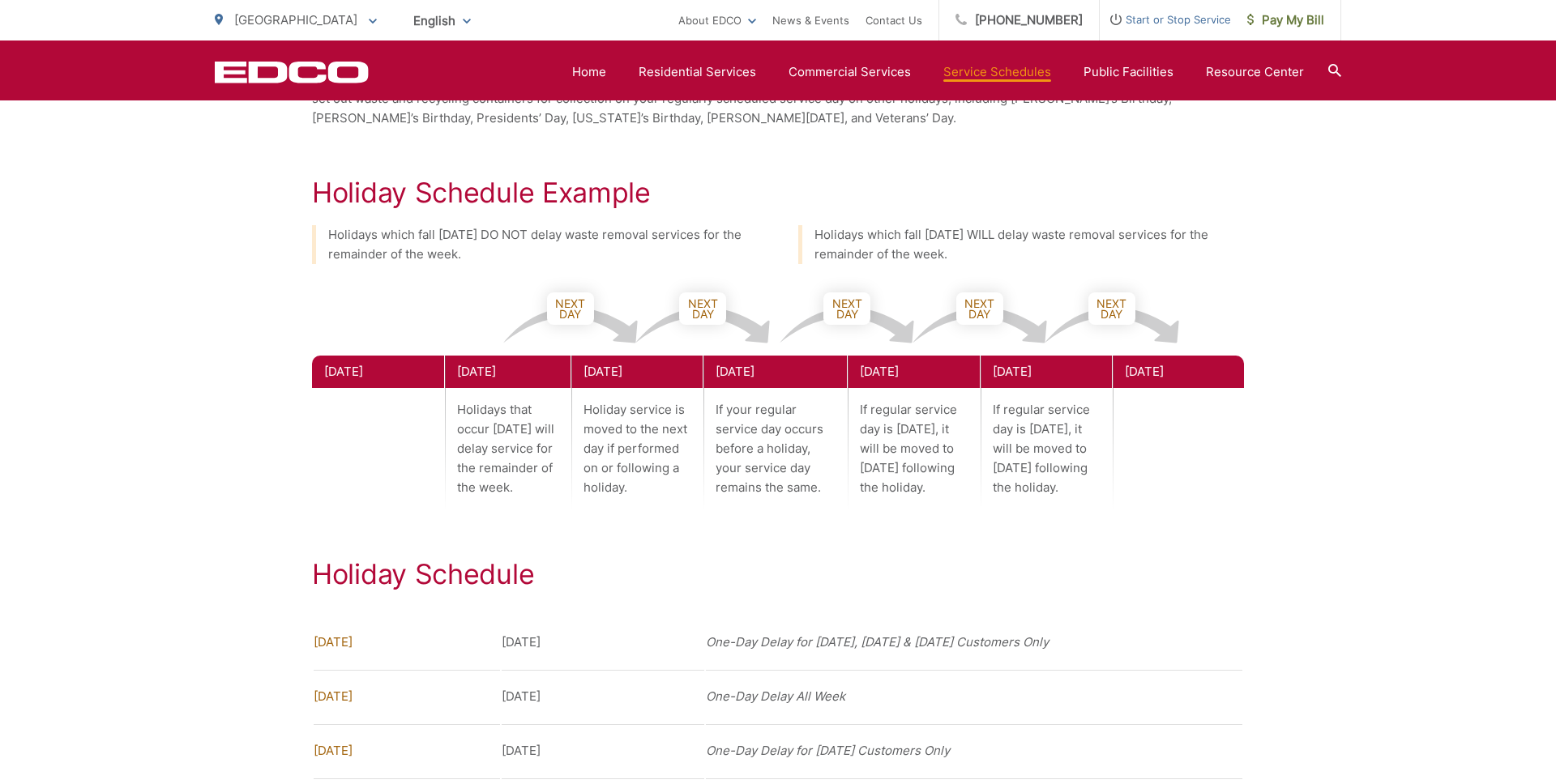
scroll to position [0, 0]
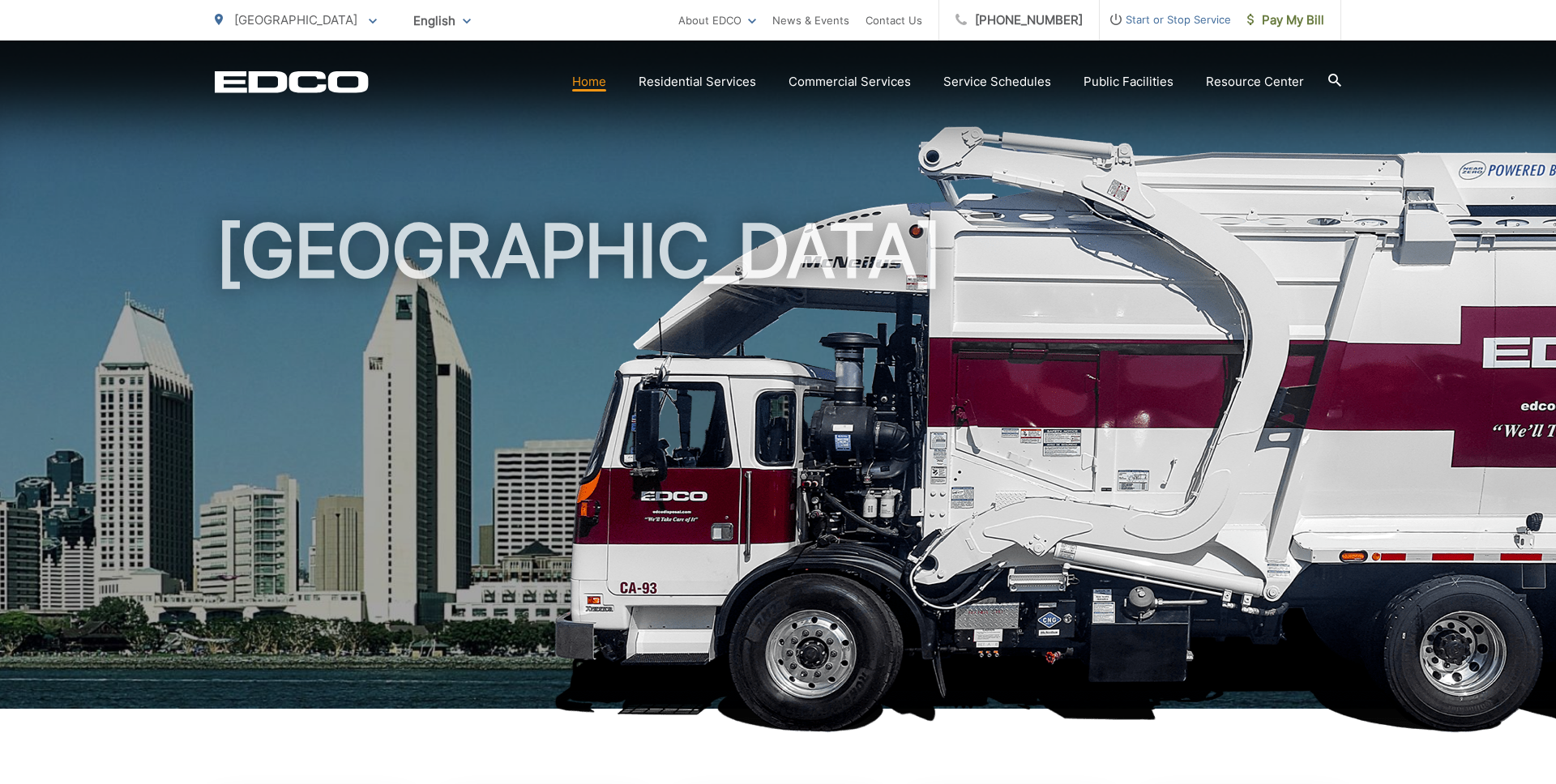
click at [1149, 20] on span "Start or Stop Service" at bounding box center [1165, 20] width 131 height 20
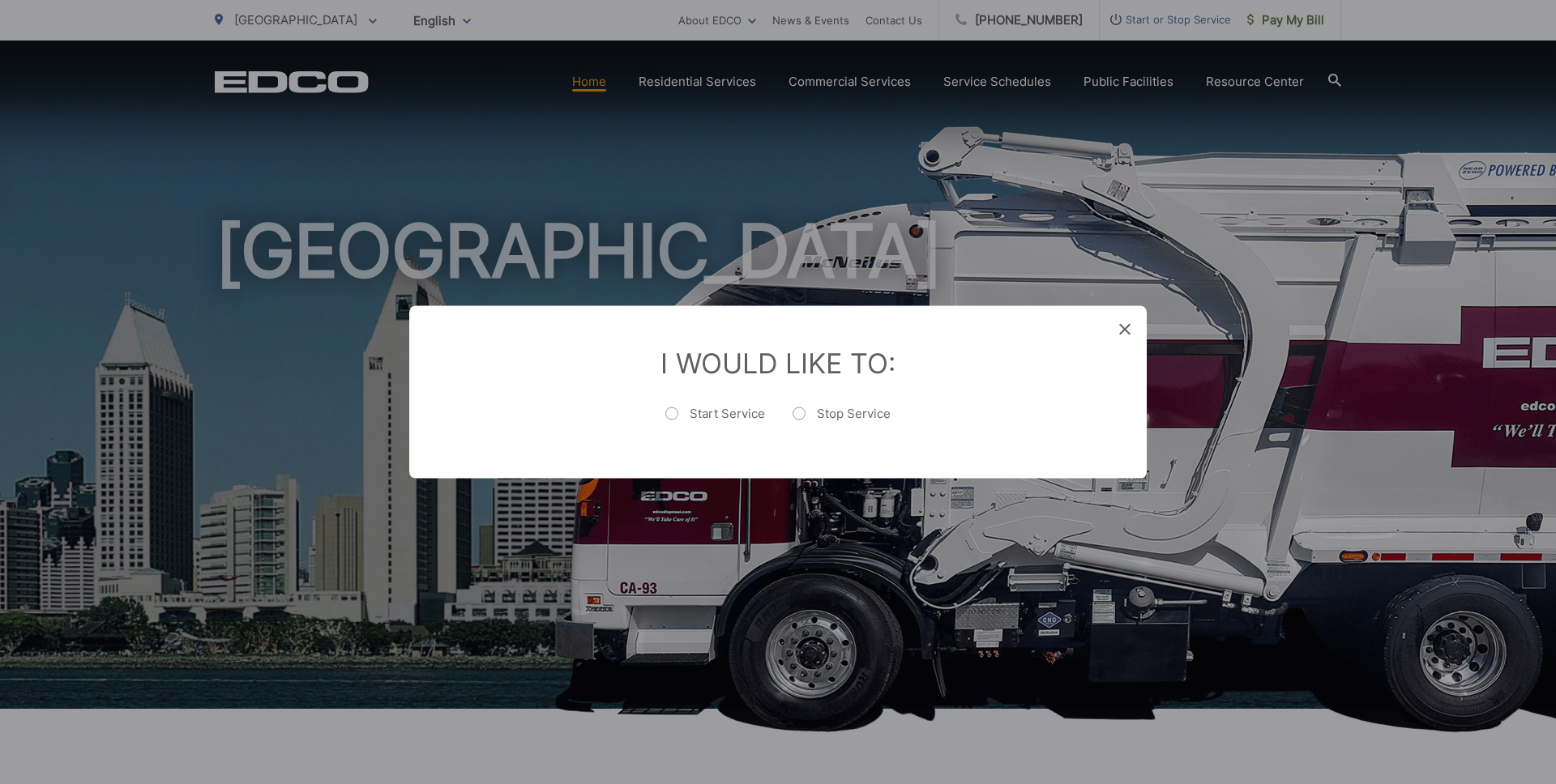
click at [706, 404] on li "Start Service" at bounding box center [715, 421] width 99 height 34
click at [713, 409] on label "Start Service" at bounding box center [715, 422] width 99 height 32
radio input "true"
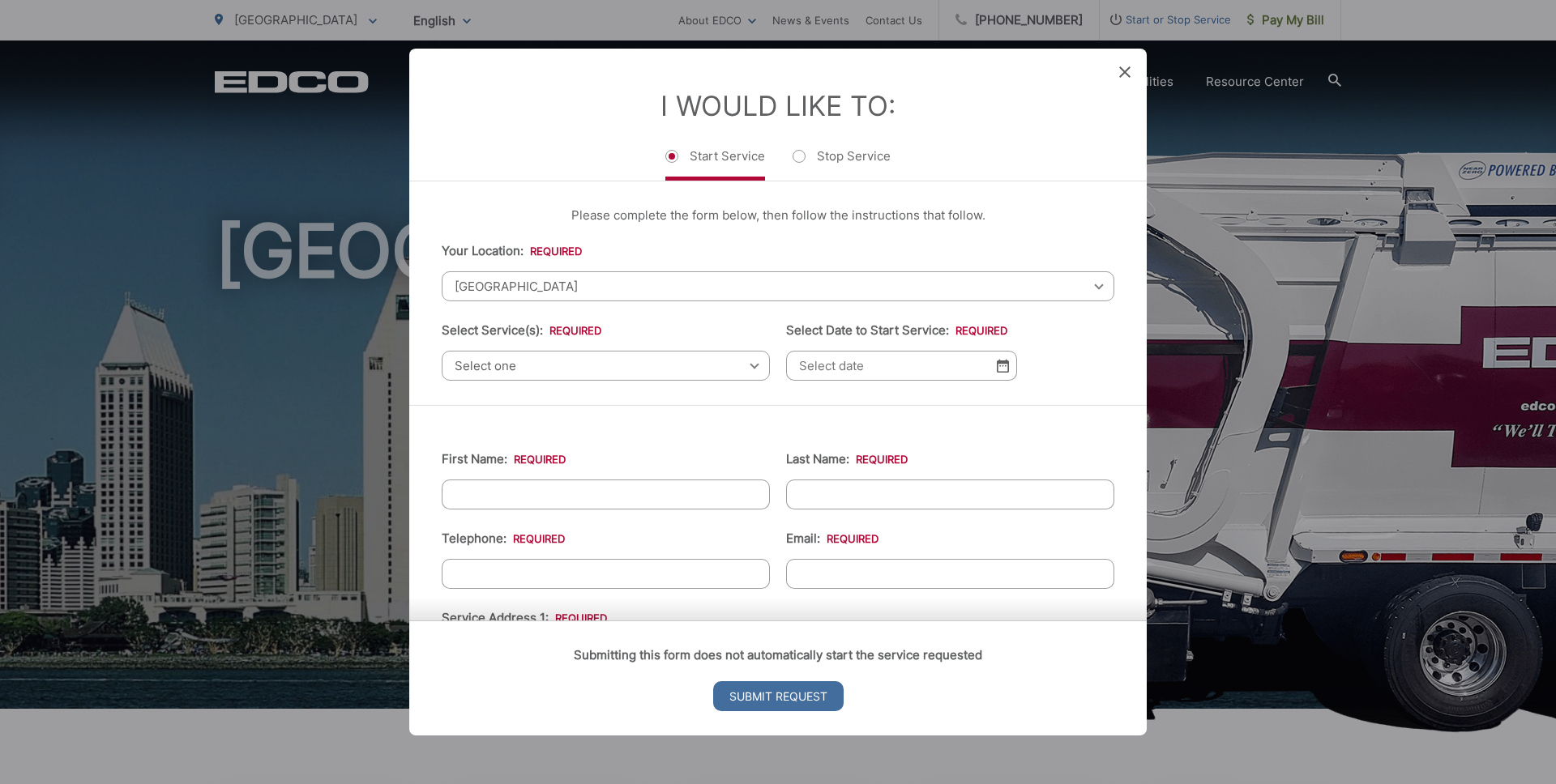
click at [638, 373] on span "Select one" at bounding box center [605, 367] width 328 height 30
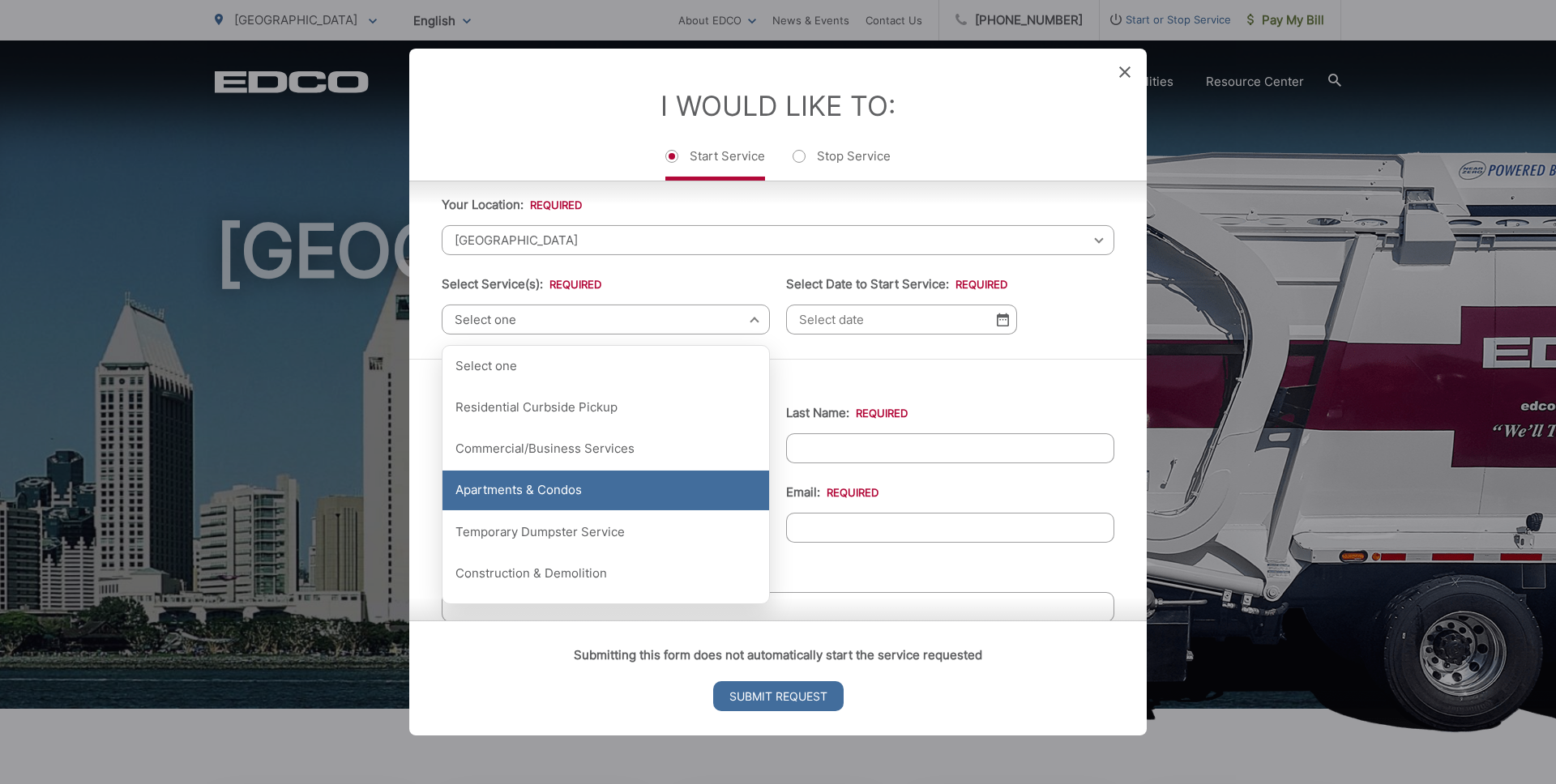
scroll to position [47, 0]
click at [629, 489] on div "Apartments & Condos" at bounding box center [605, 489] width 326 height 40
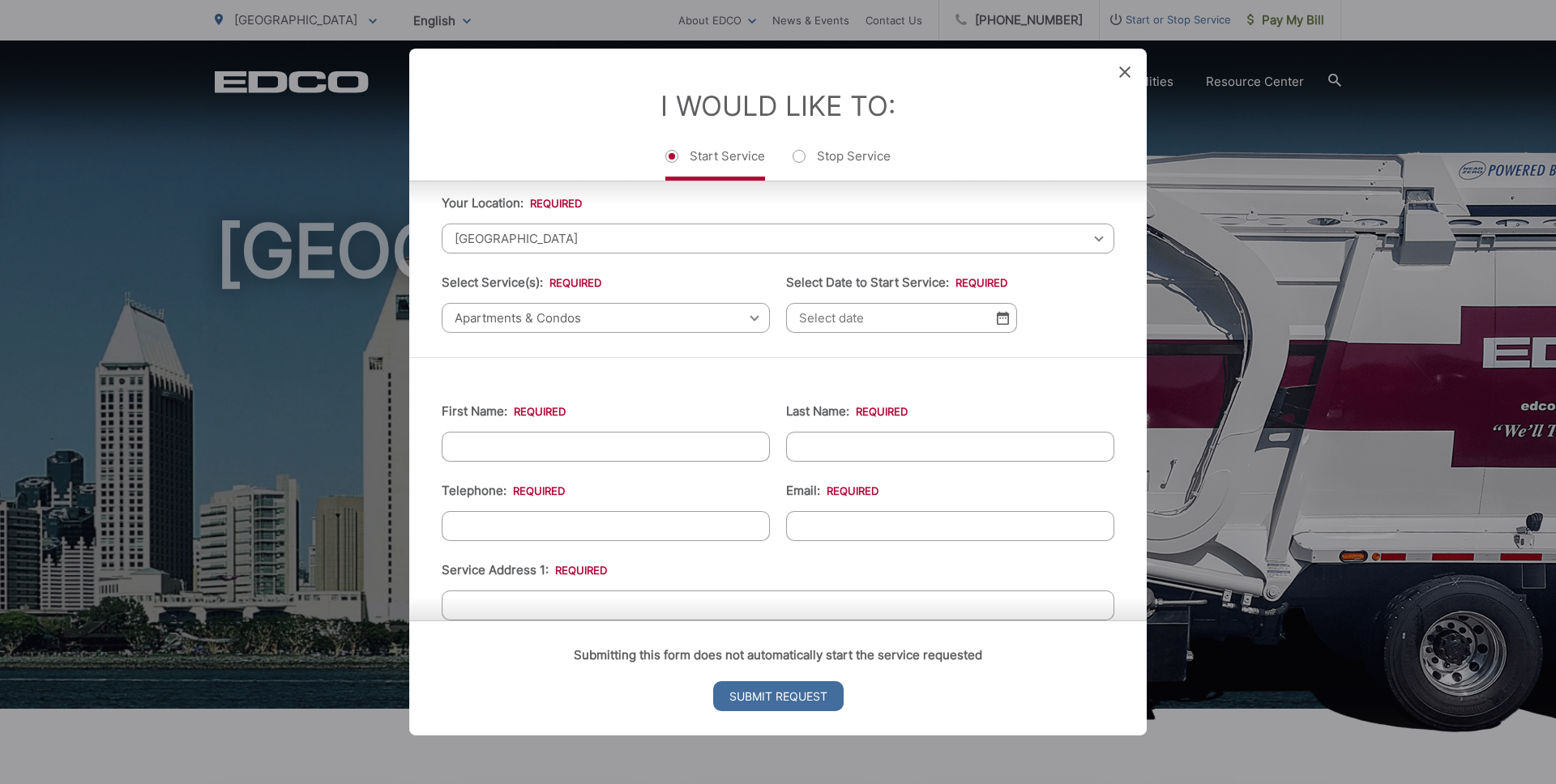
click at [956, 316] on input "Select Date to Start Service: *" at bounding box center [901, 318] width 231 height 30
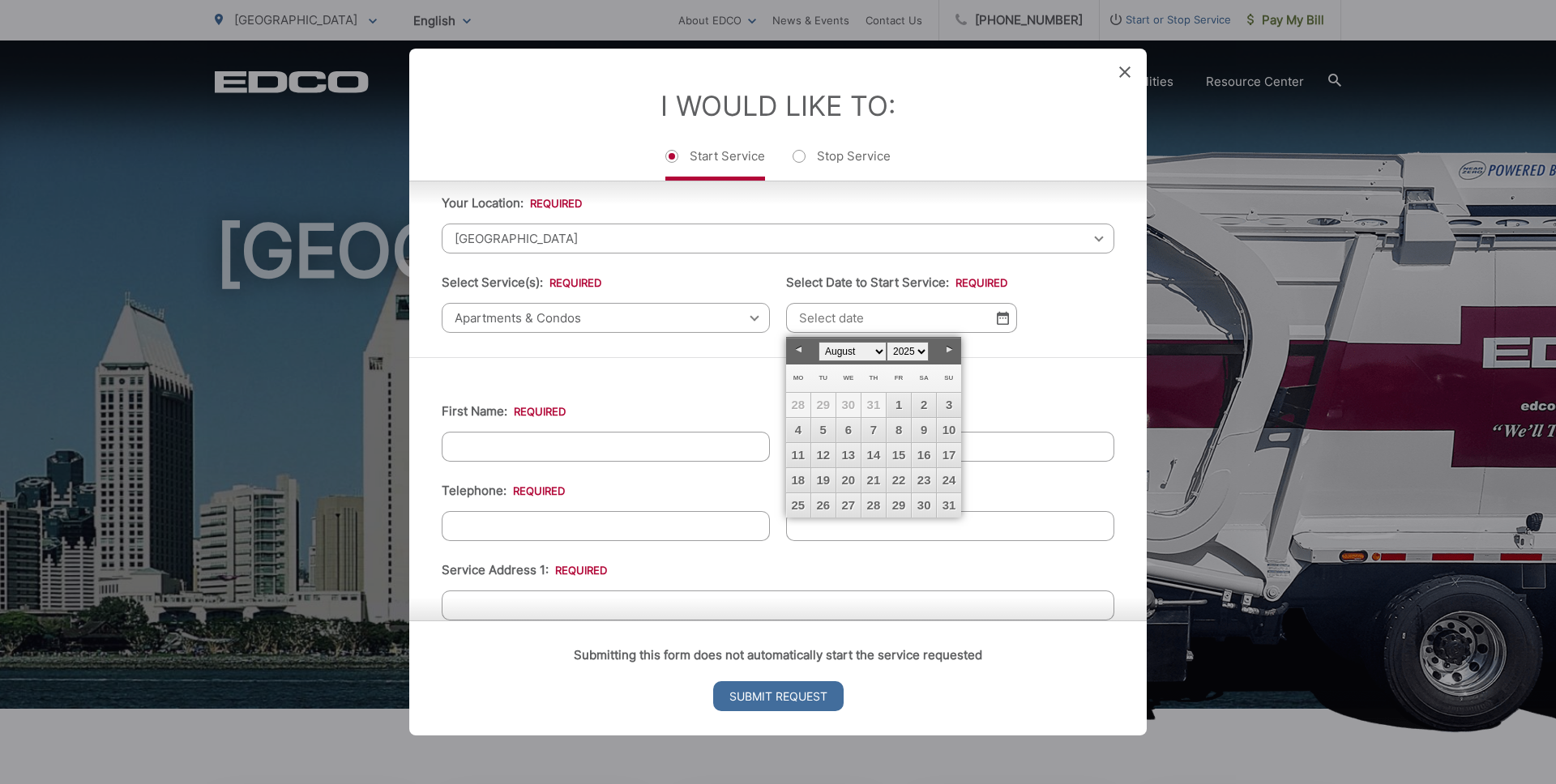
click at [867, 351] on select "January February March April May June July August September October November De…" at bounding box center [853, 352] width 68 height 20
click at [802, 428] on link "6" at bounding box center [798, 430] width 24 height 24
type input "10/06/2025"
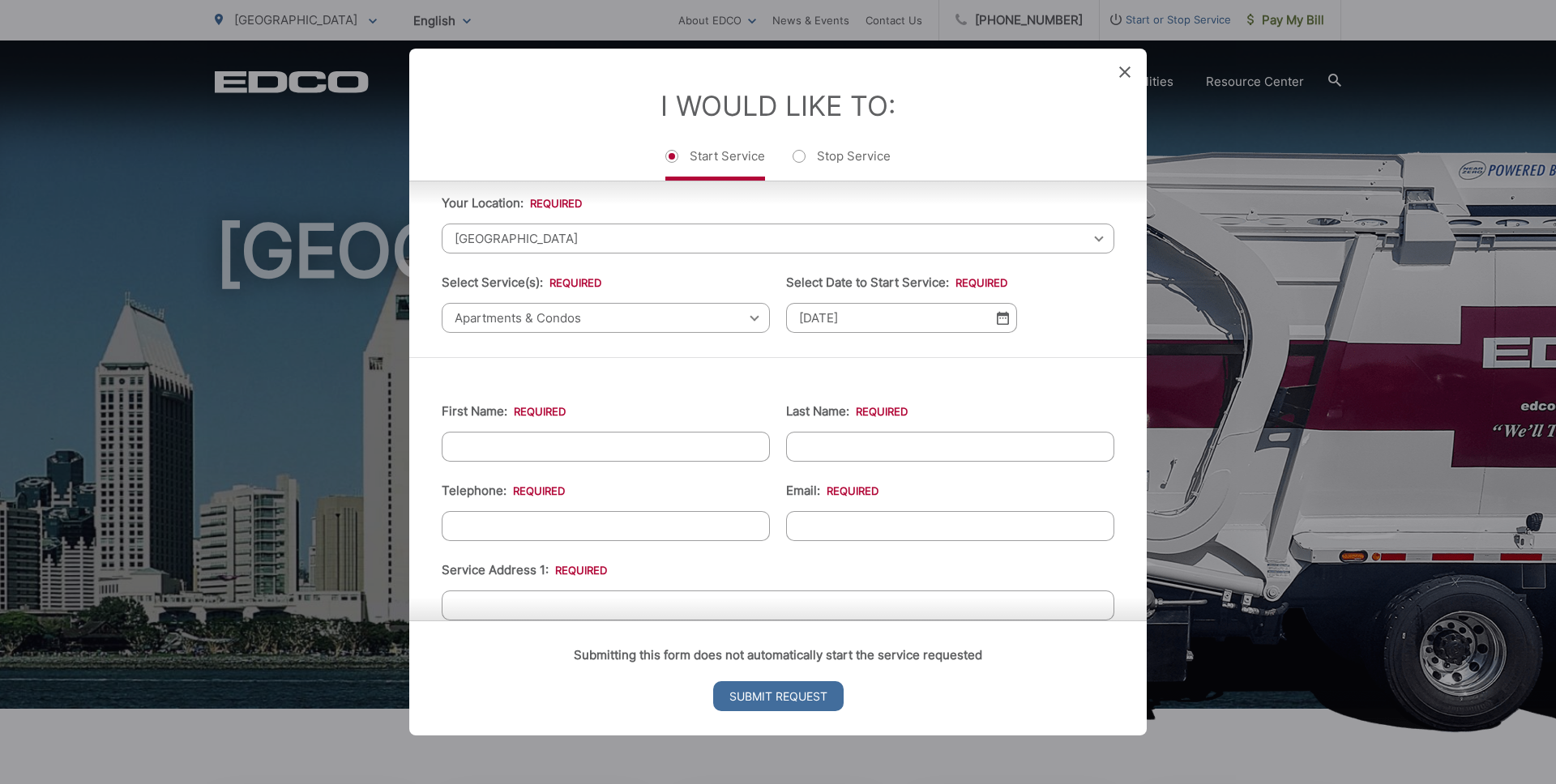
click at [614, 467] on ul "First Name: * Last Name: * Telephone: * Email: * Service Address 1: * Service A…" at bounding box center [778, 737] width 672 height 708
click at [623, 457] on input "First Name: *" at bounding box center [605, 447] width 328 height 30
type input "ERDOGAN"
type input "DEDE"
type input "(858) 761-1368"
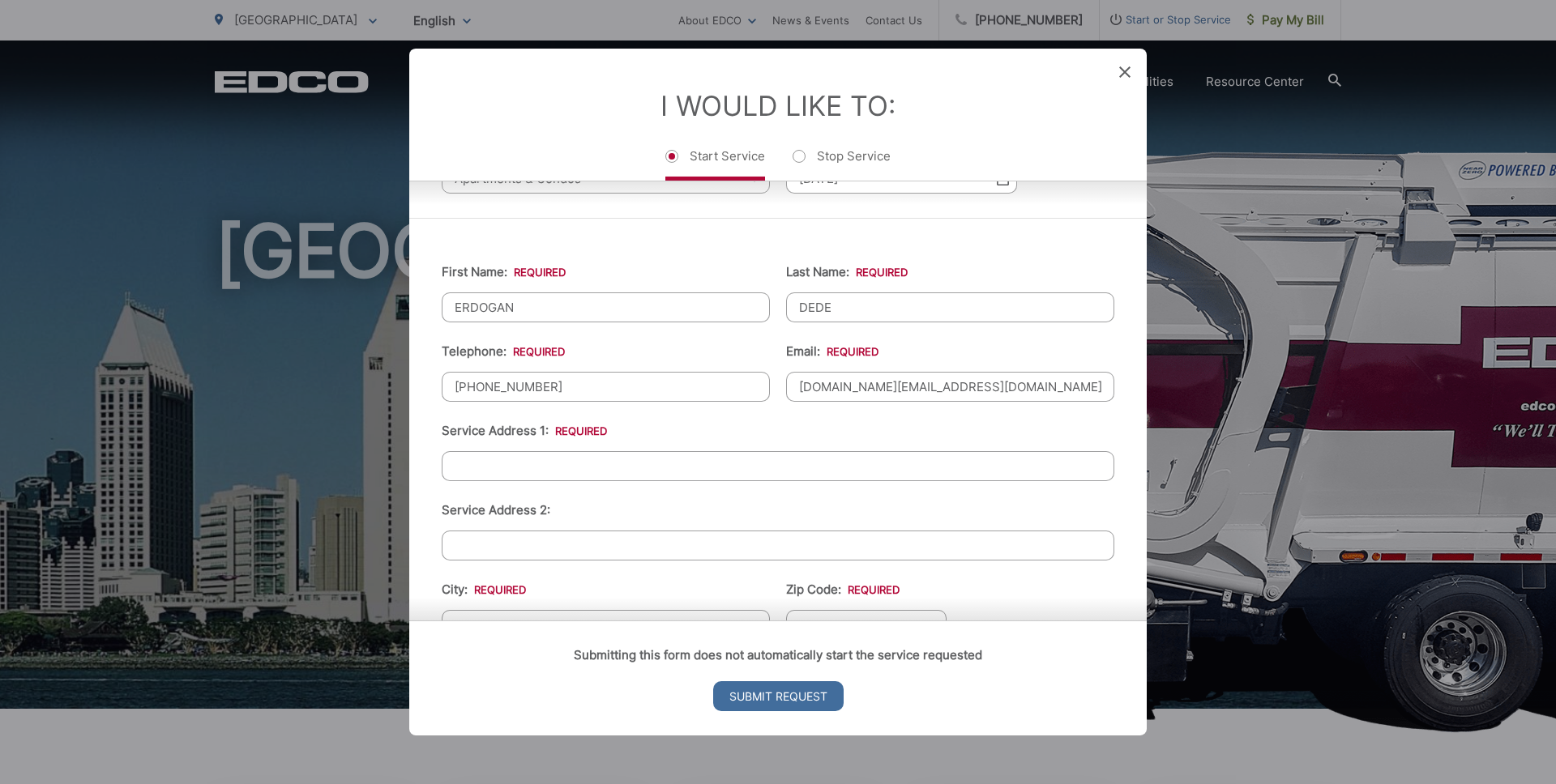
scroll to position [196, 0]
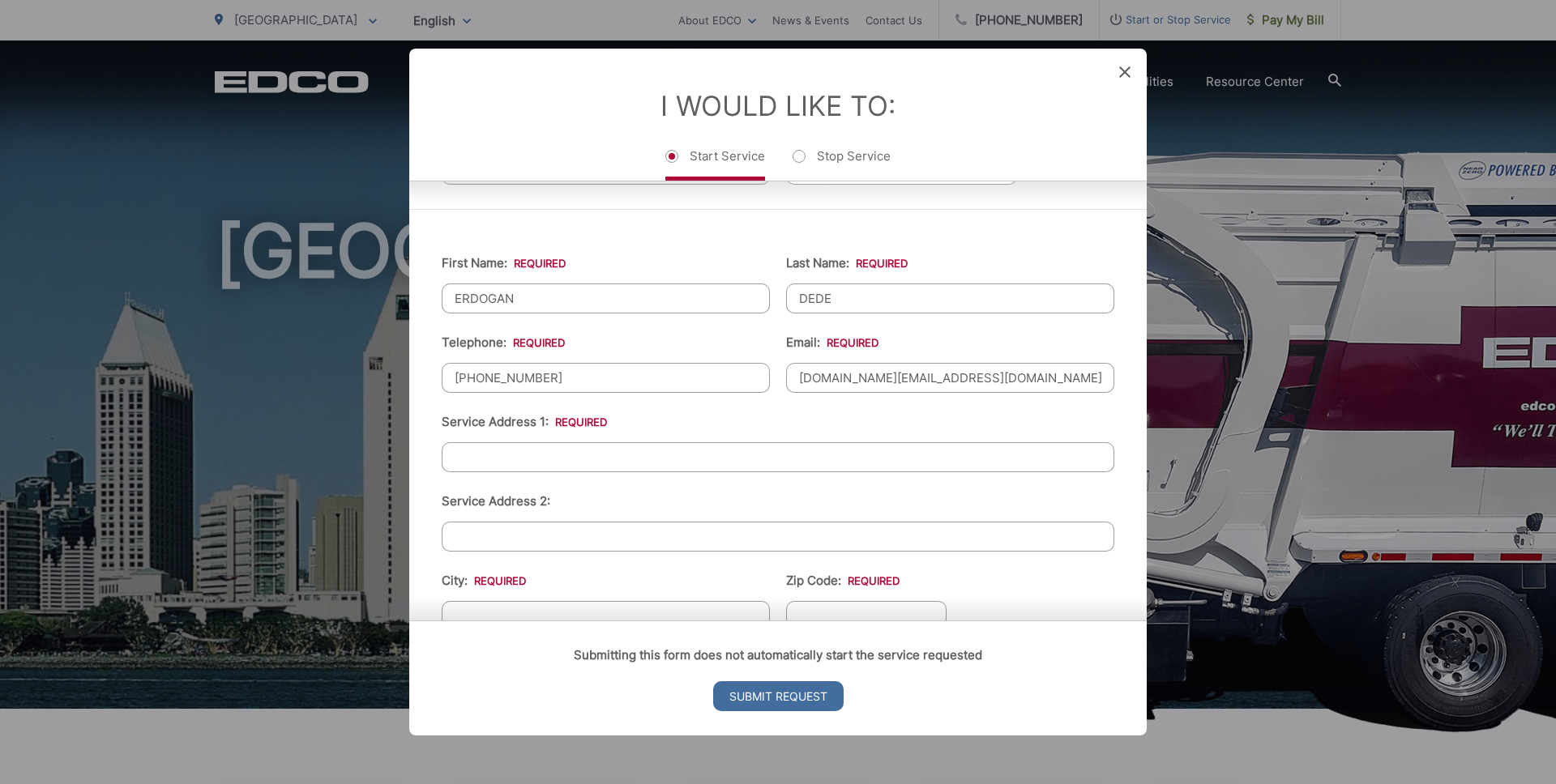
type input "nar.sd.realestate@gmail.com"
click at [620, 462] on input "Service Address 1: *" at bounding box center [778, 458] width 672 height 30
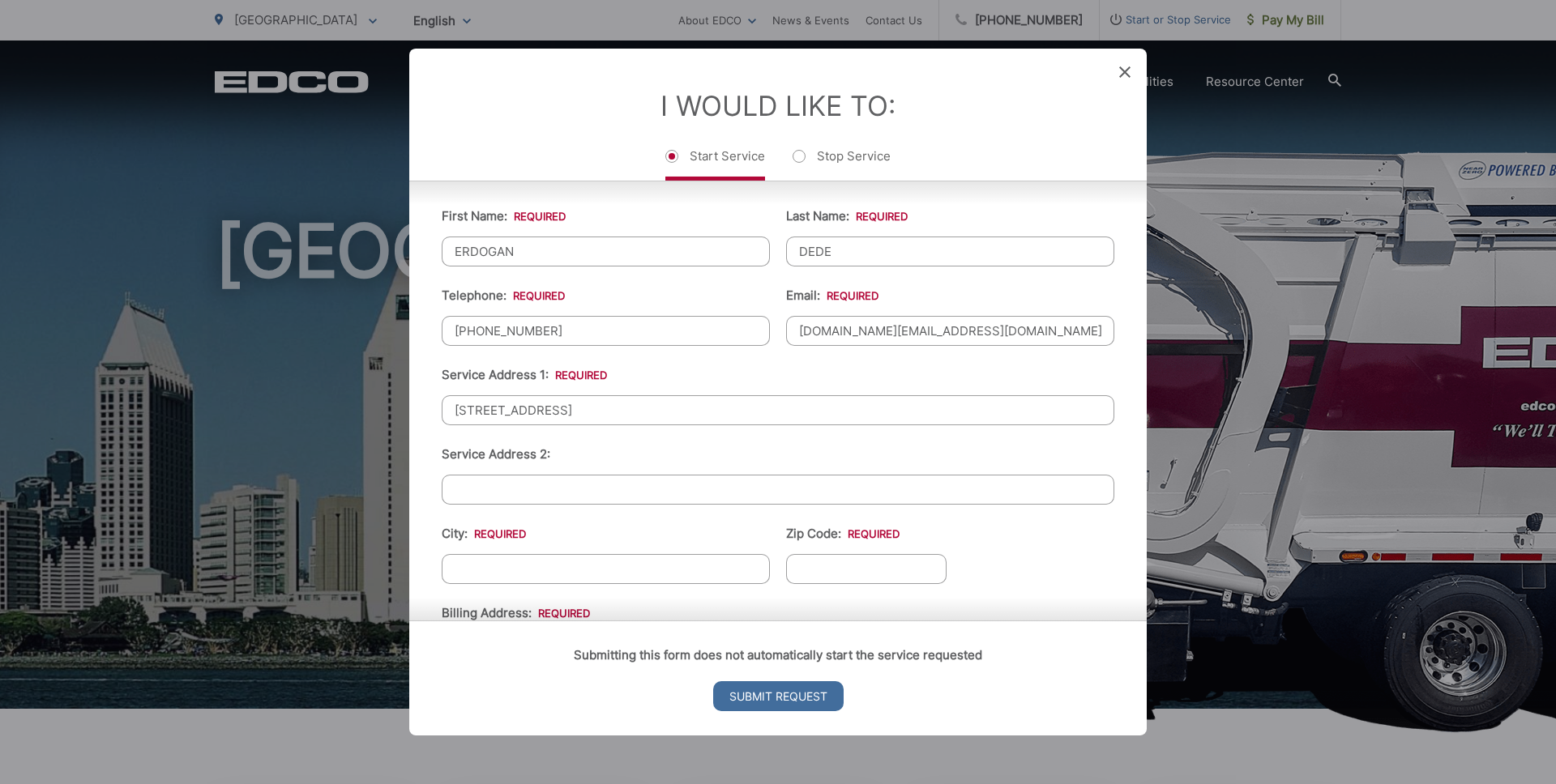
scroll to position [251, 0]
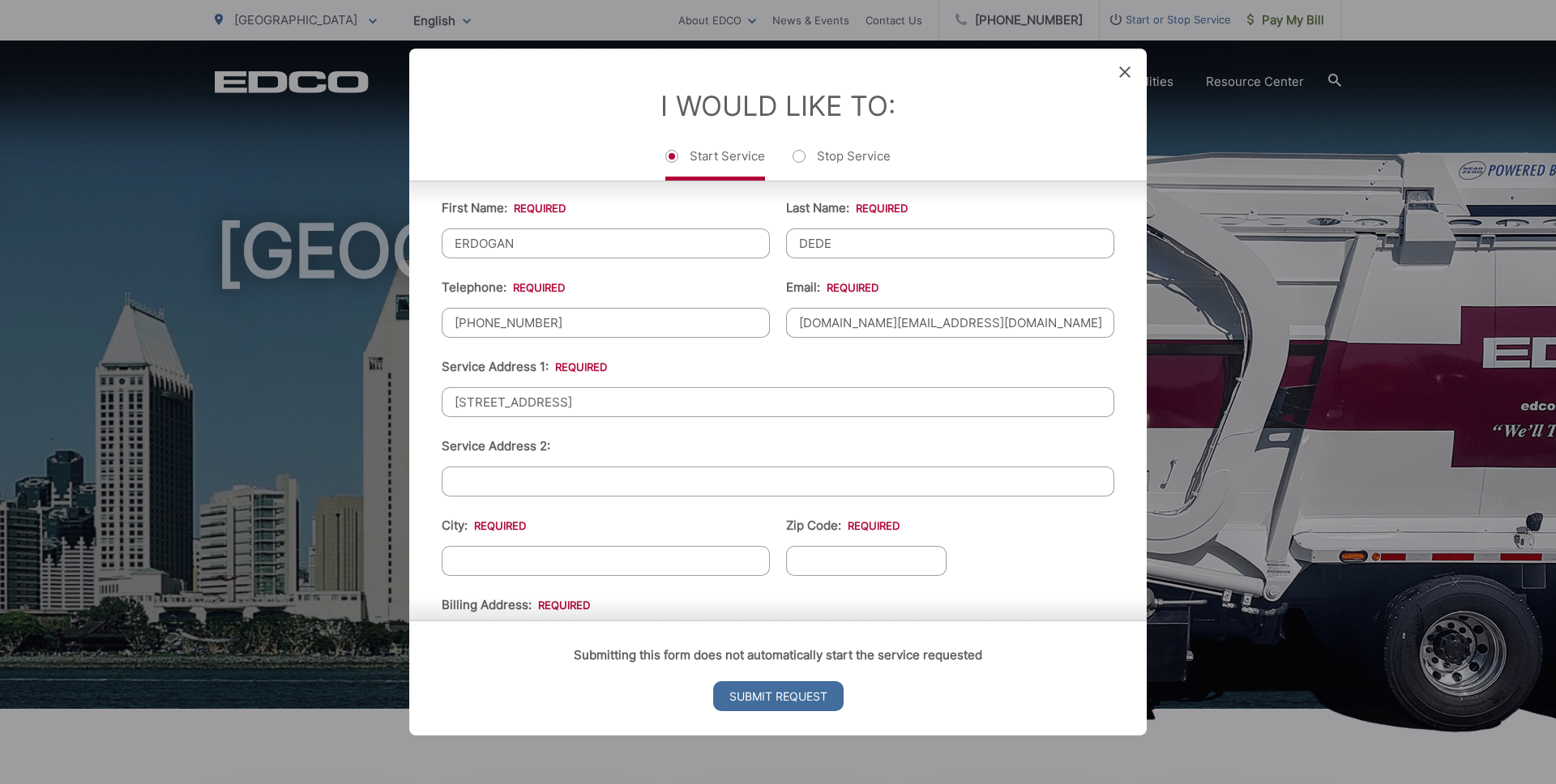
type input "4114 39th Street, San Diego, CA, 92103"
click at [599, 561] on input "City: *" at bounding box center [605, 561] width 328 height 30
type input "SAN DIEGO"
type input "92103"
drag, startPoint x: 711, startPoint y: 398, endPoint x: 565, endPoint y: 394, distance: 146.1
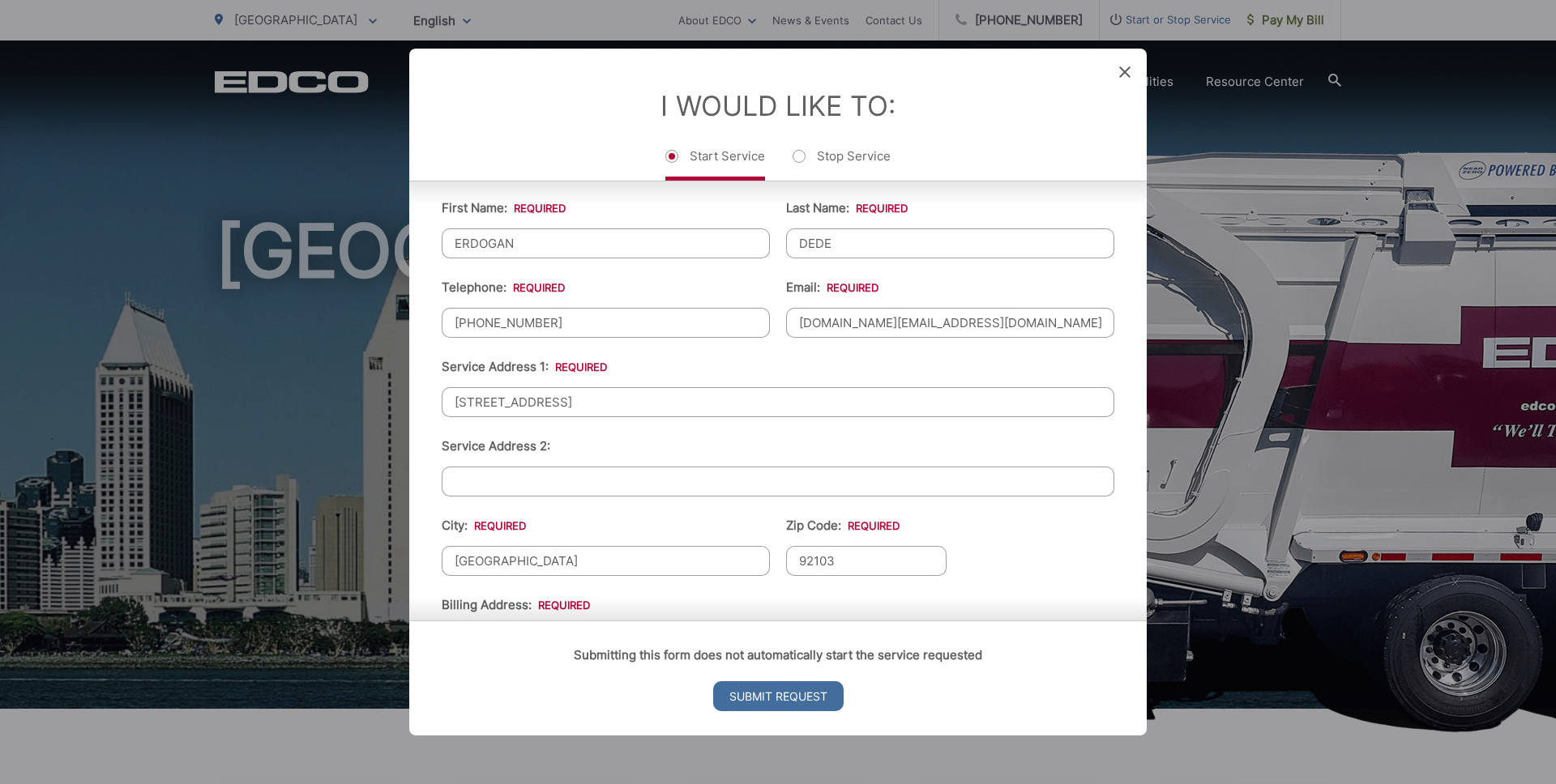
click at [565, 394] on input "4114 39th Street, San Diego, CA, 92103" at bounding box center [778, 402] width 672 height 30
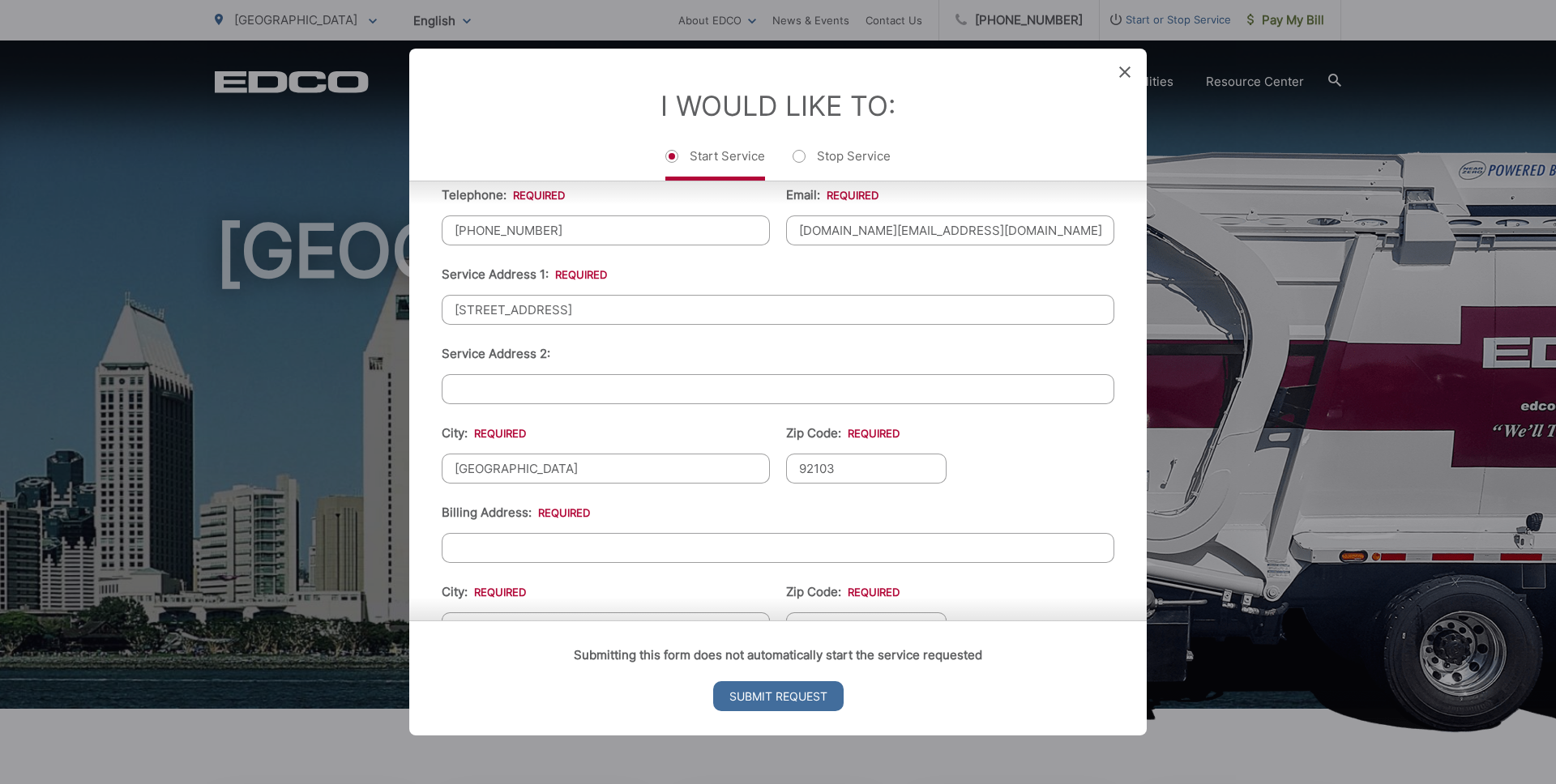
scroll to position [400, 0]
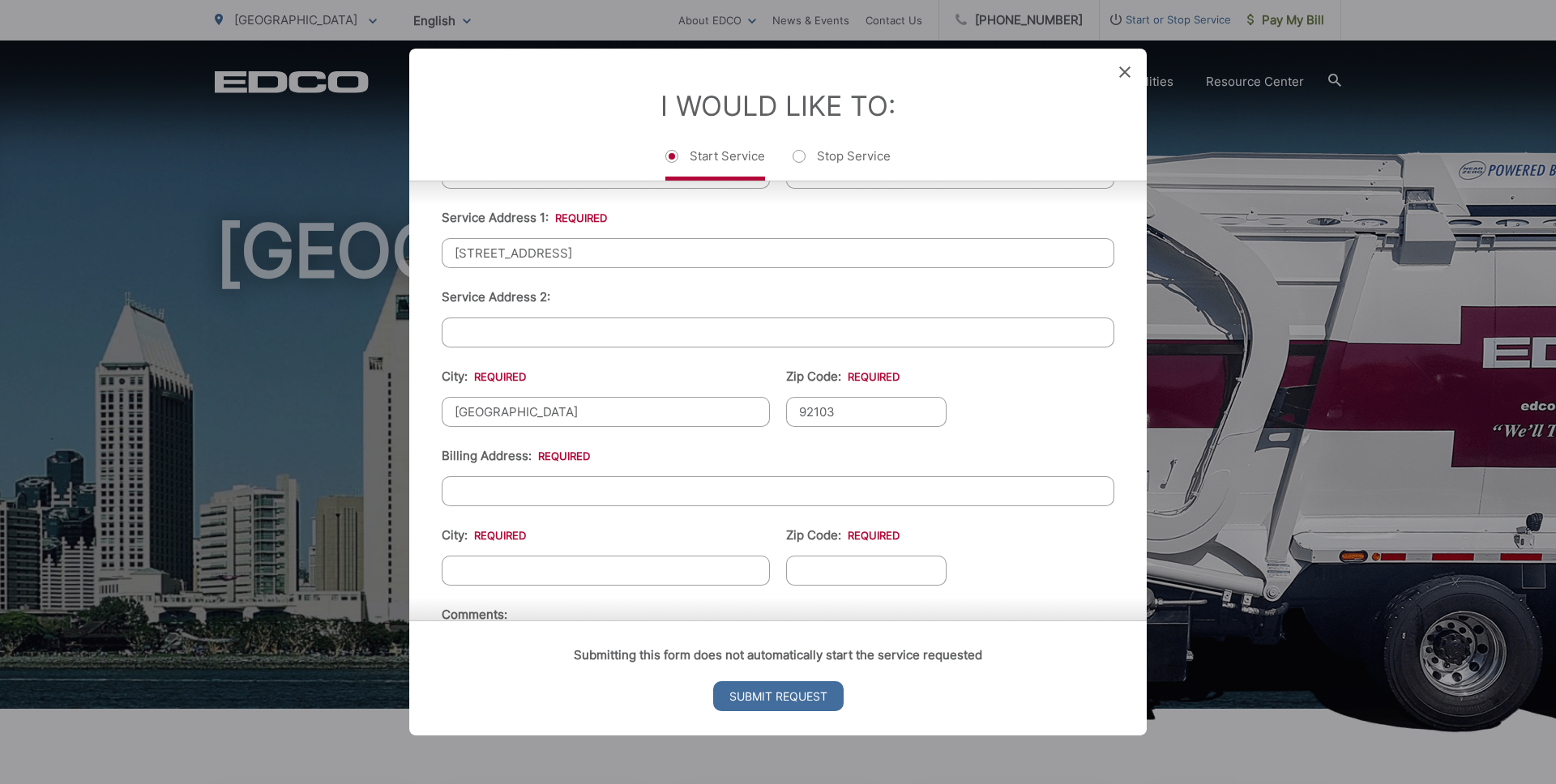
type input "4114 39th Street"
click at [587, 488] on input "Billing Address: *" at bounding box center [778, 492] width 672 height 30
click at [596, 482] on input "Billing Address: *" at bounding box center [778, 492] width 672 height 30
type input "8044 ECLIPSE ROAD"
type input "SAN DIEGO"
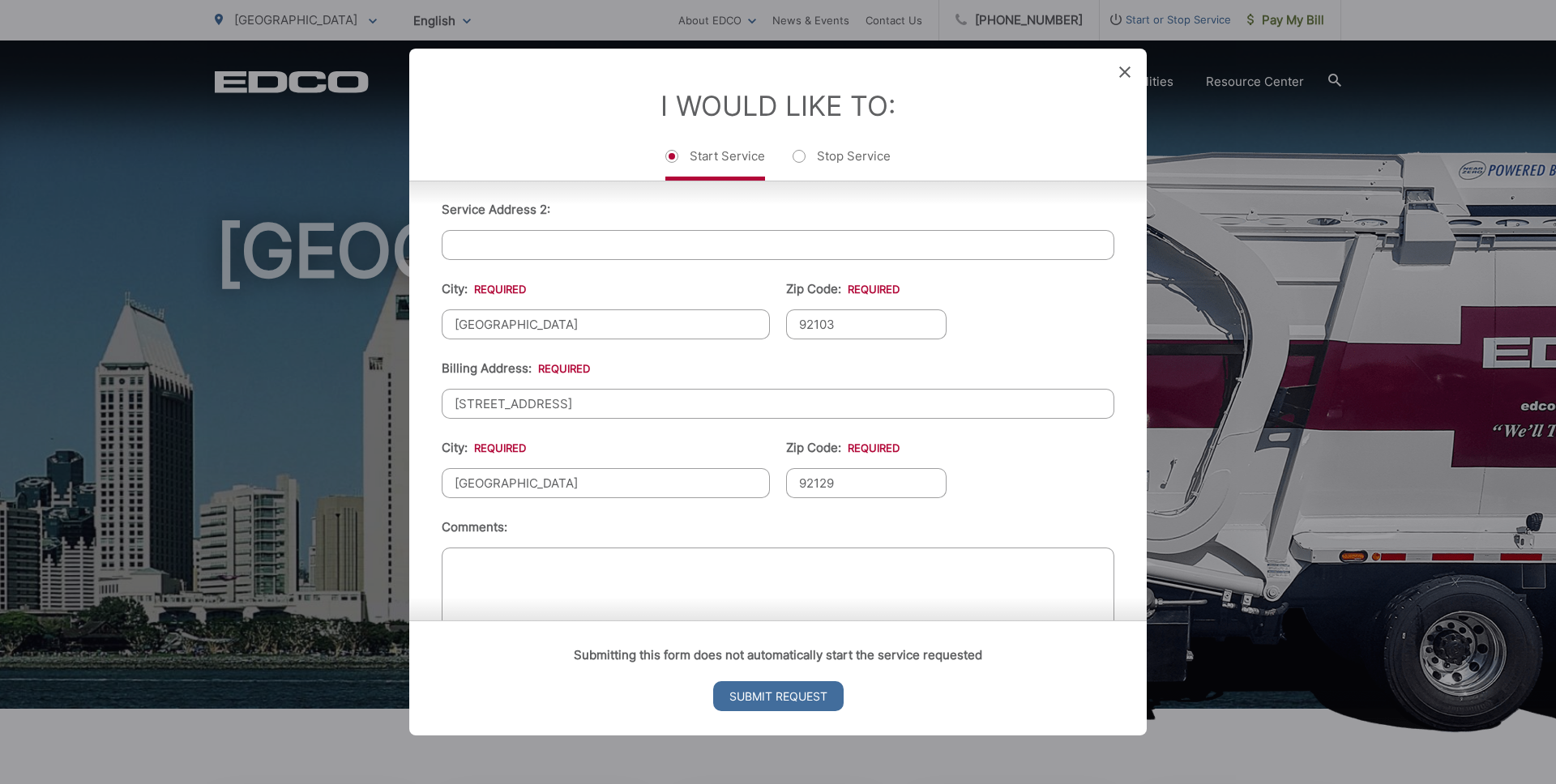
scroll to position [541, 0]
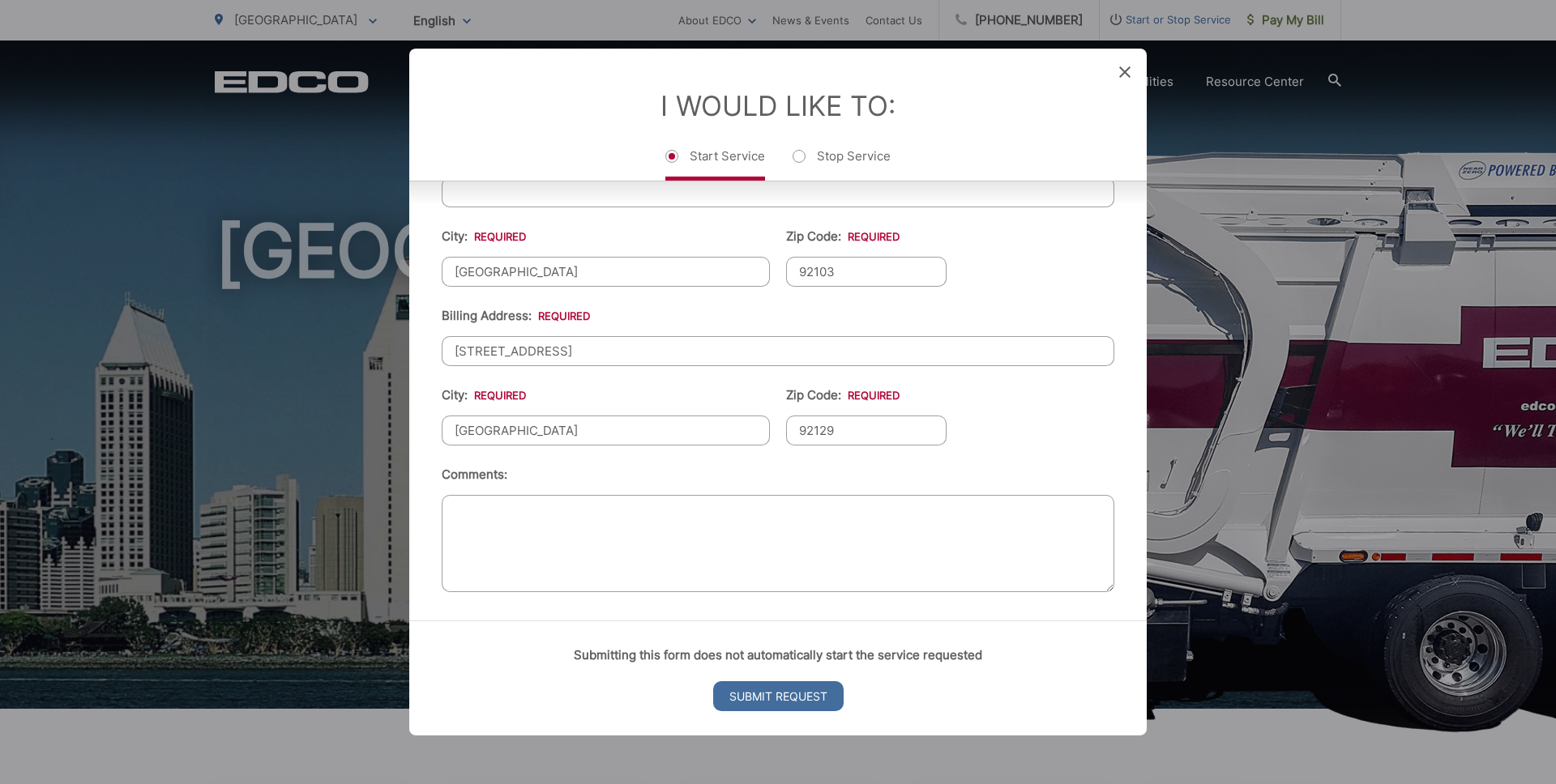
type input "92129"
click at [563, 540] on textarea "Comments:" at bounding box center [778, 544] width 672 height 97
drag, startPoint x: 648, startPoint y: 507, endPoint x: 669, endPoint y: 553, distance: 50.6
click at [649, 510] on textarea "Need 3 cubic yard split dumpster recycle/garbage" at bounding box center [778, 544] width 672 height 97
click at [802, 513] on textarea "Need 3 cubic yard split dumpster for recycle/garbage" at bounding box center [778, 544] width 672 height 97
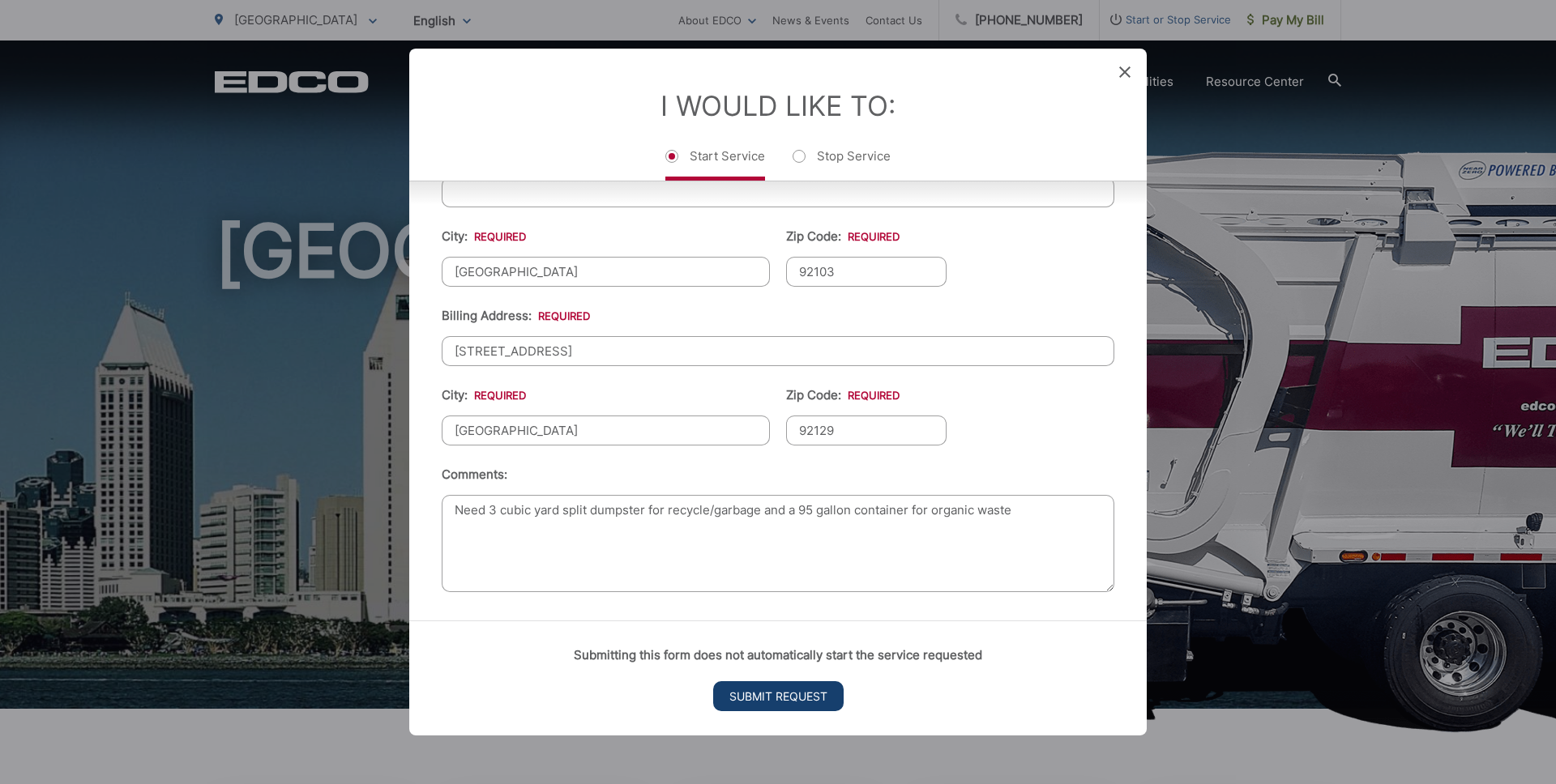
type textarea "Need 3 cubic yard split dumpster for recycle/garbage and a 95 gallon container …"
click at [807, 690] on input "Submit Request" at bounding box center [779, 696] width 131 height 30
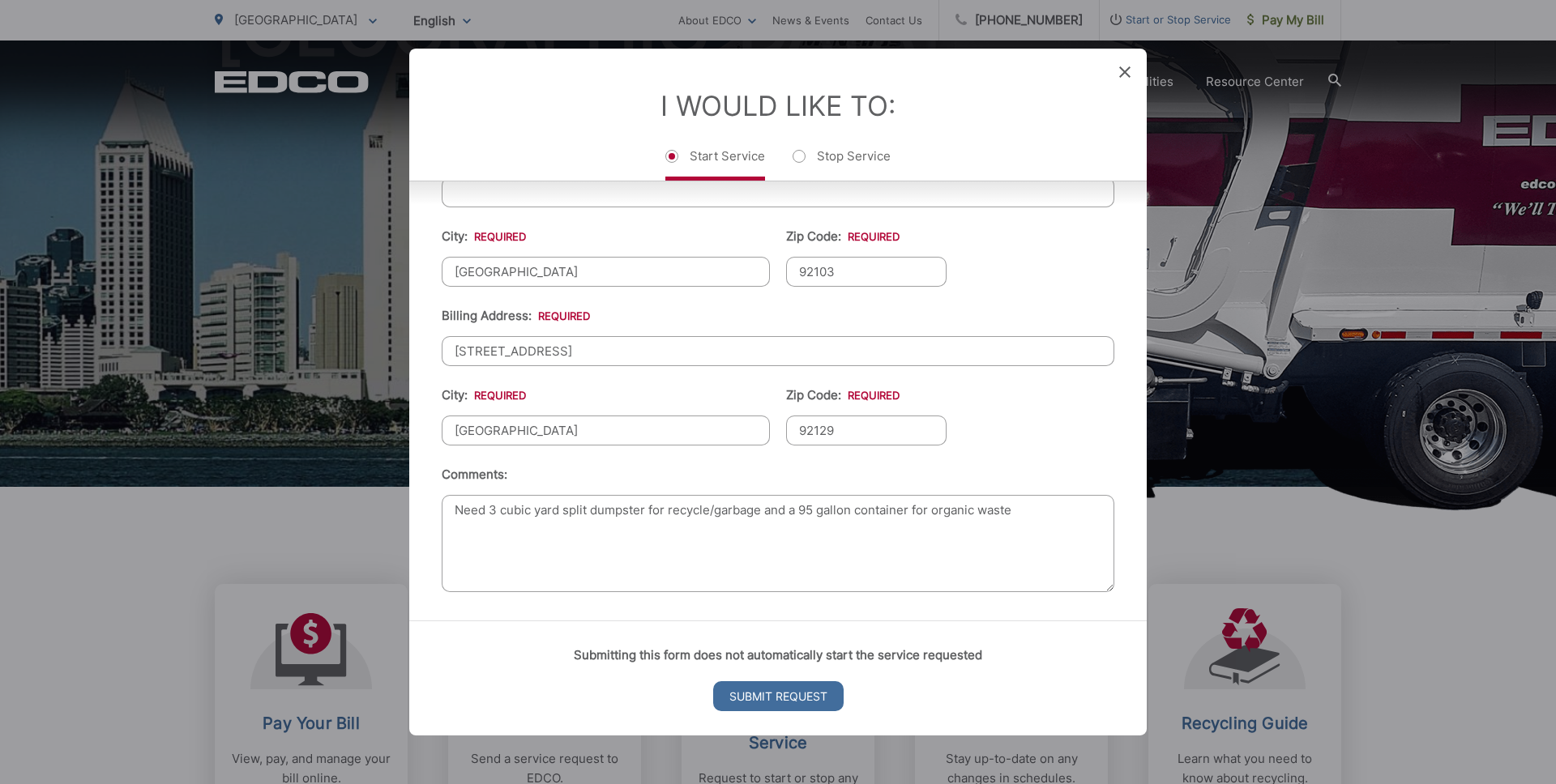
scroll to position [0, 0]
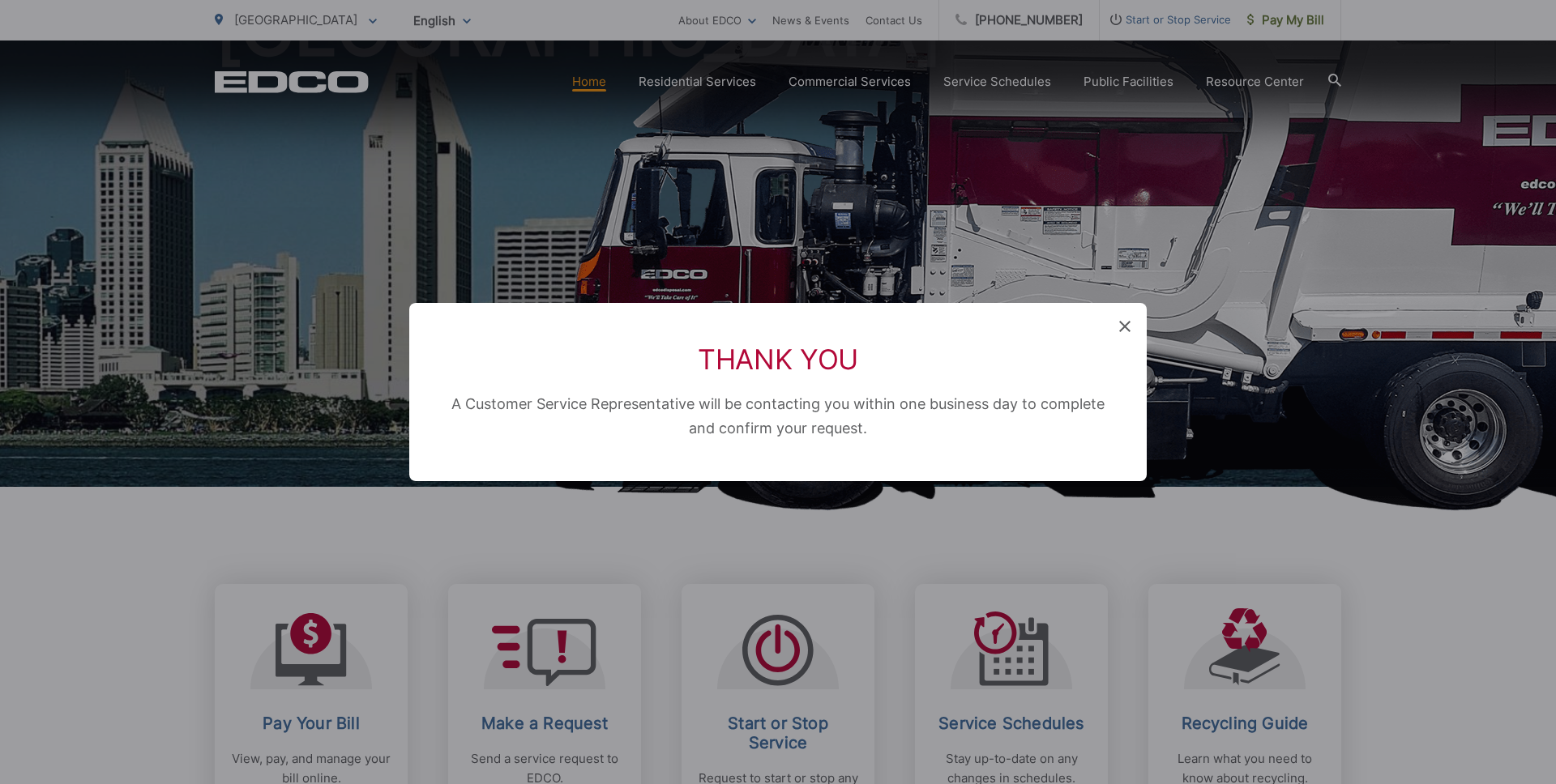
click at [1125, 330] on icon at bounding box center [1125, 326] width 12 height 12
